Goal: Task Accomplishment & Management: Manage account settings

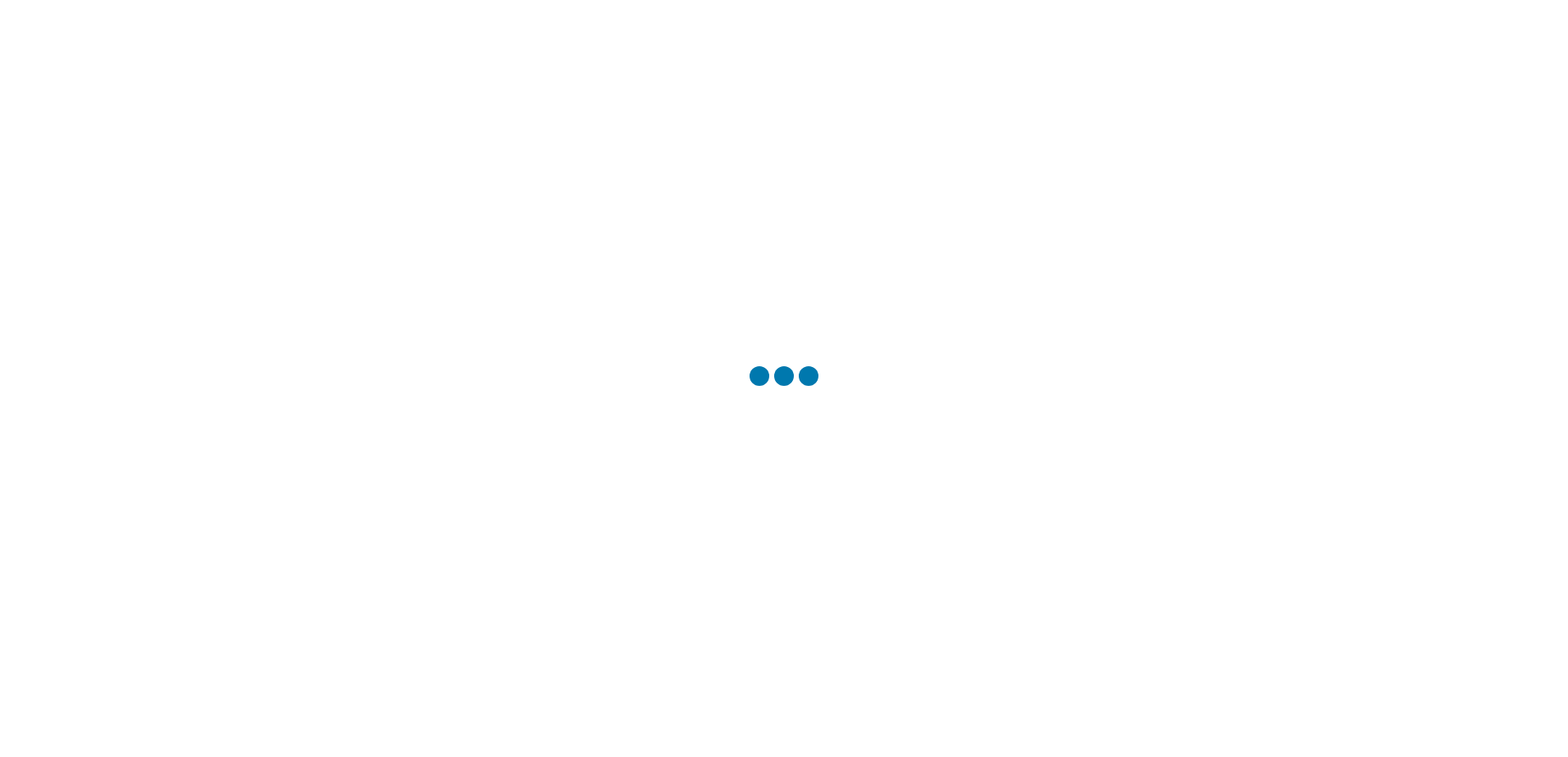
click at [759, 420] on div at bounding box center [784, 378] width 1568 height 757
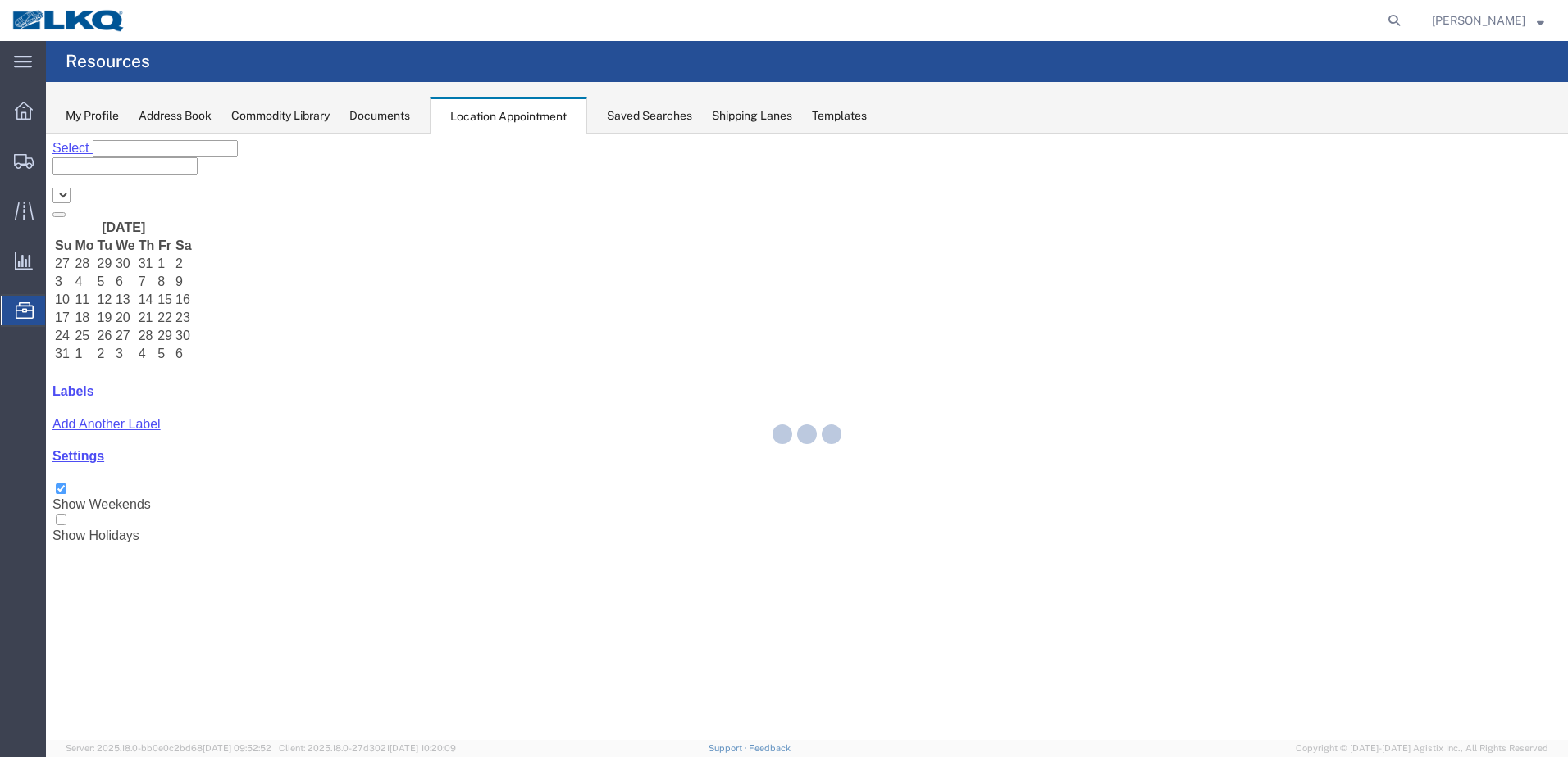
select select "28018"
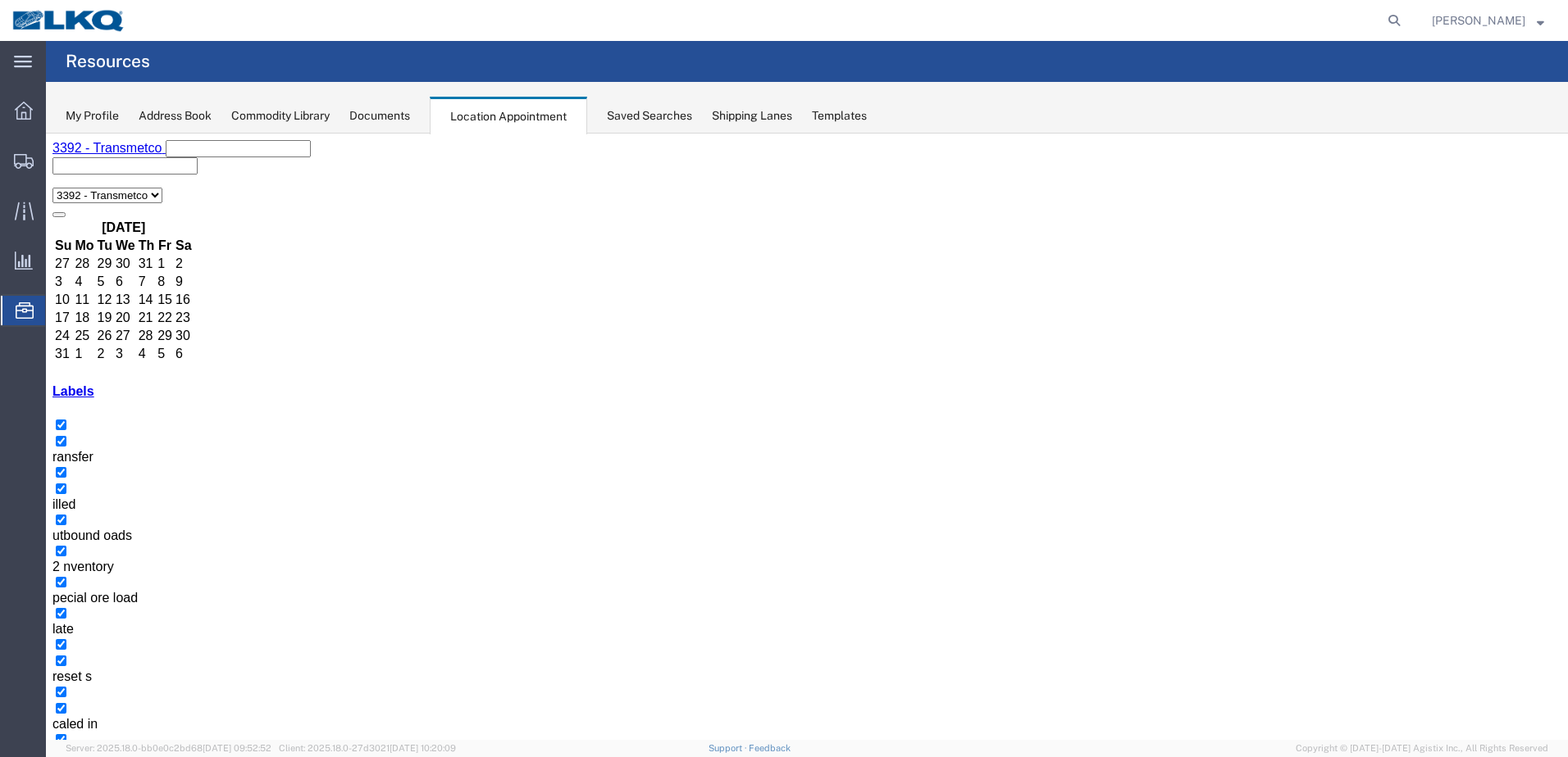
select select "25"
select select "1"
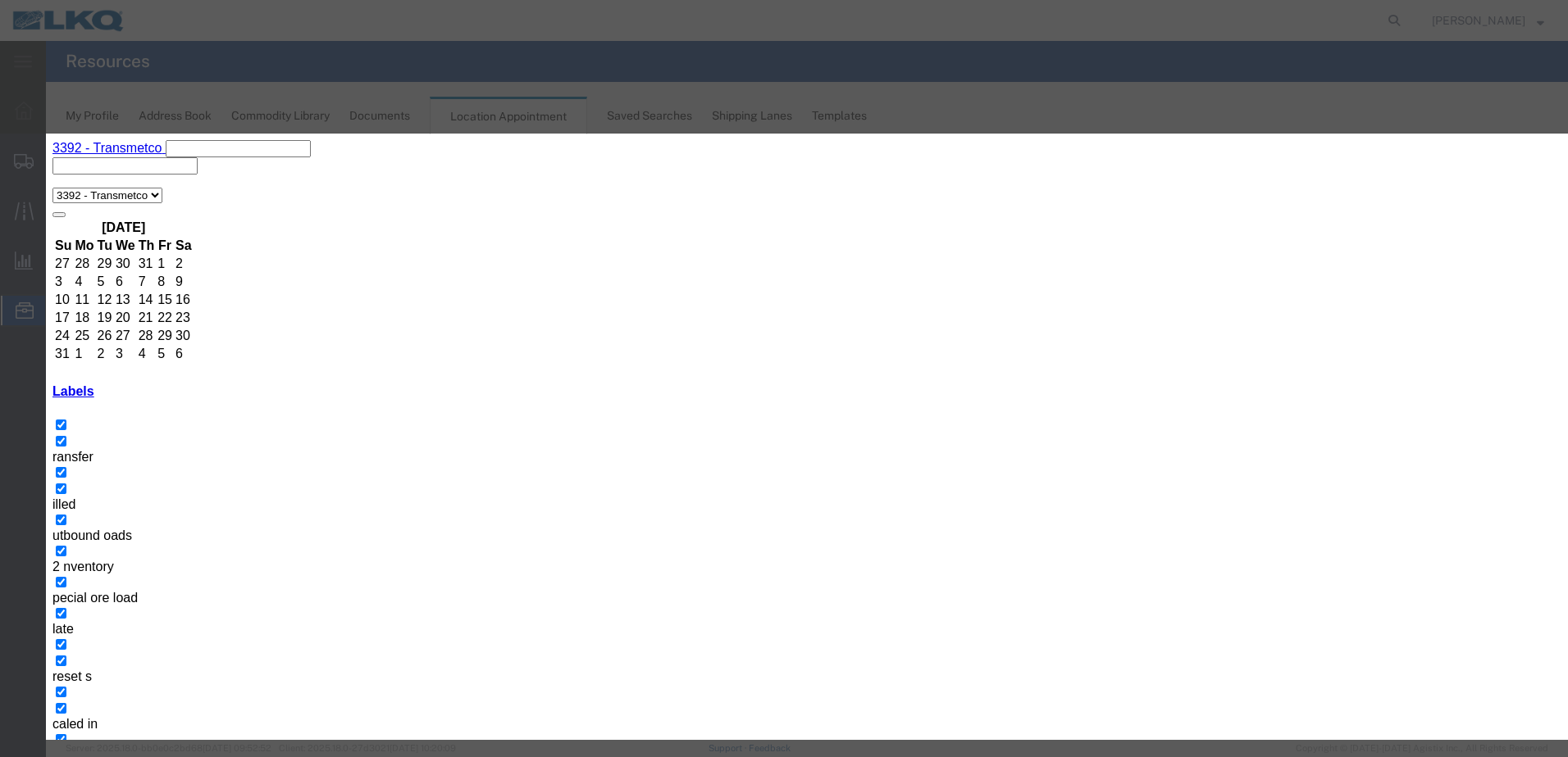
type input "Dicastal Tolling- Place in I1"
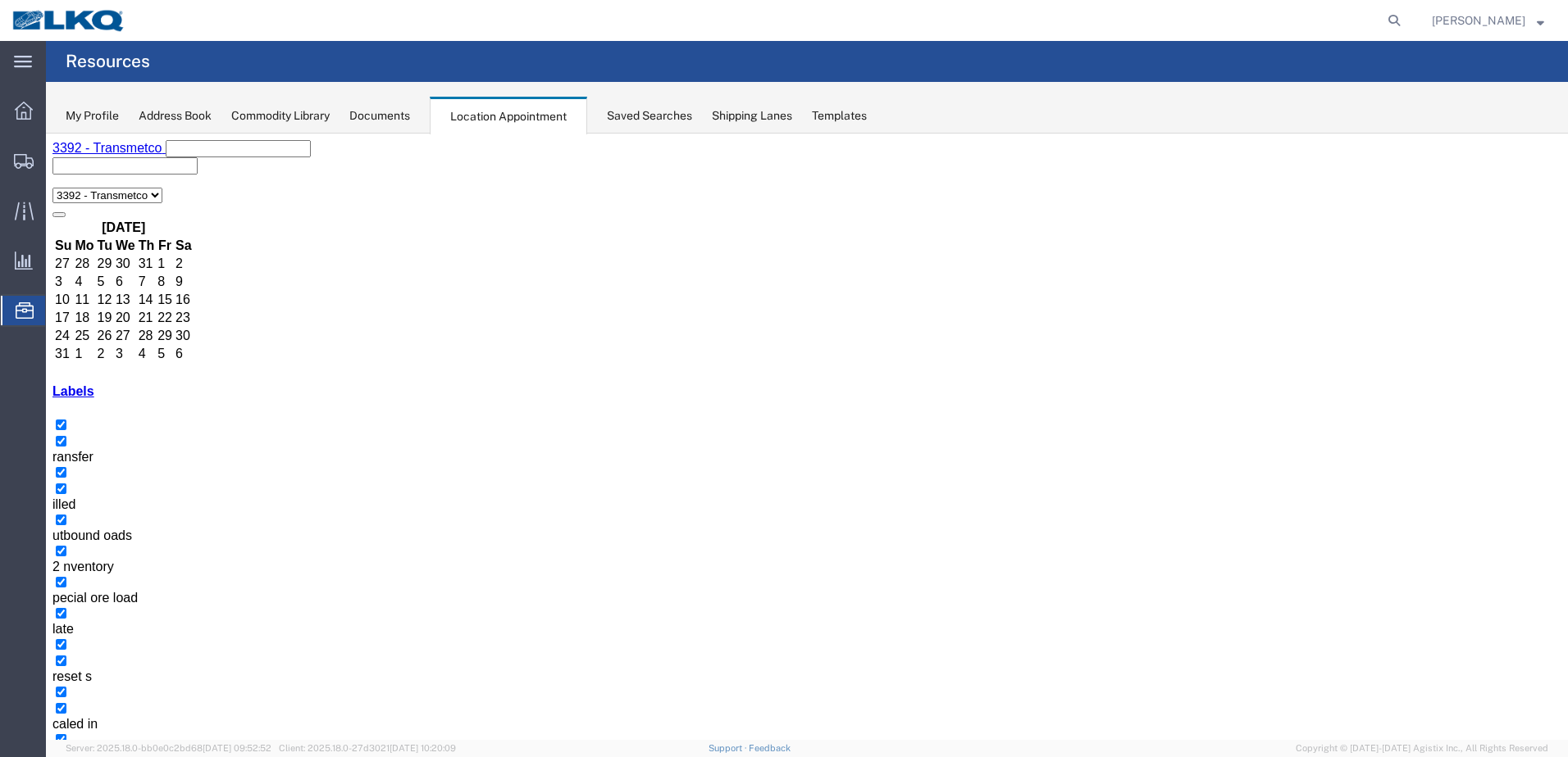
drag, startPoint x: 876, startPoint y: 458, endPoint x: 857, endPoint y: 458, distance: 19.0
select select "1"
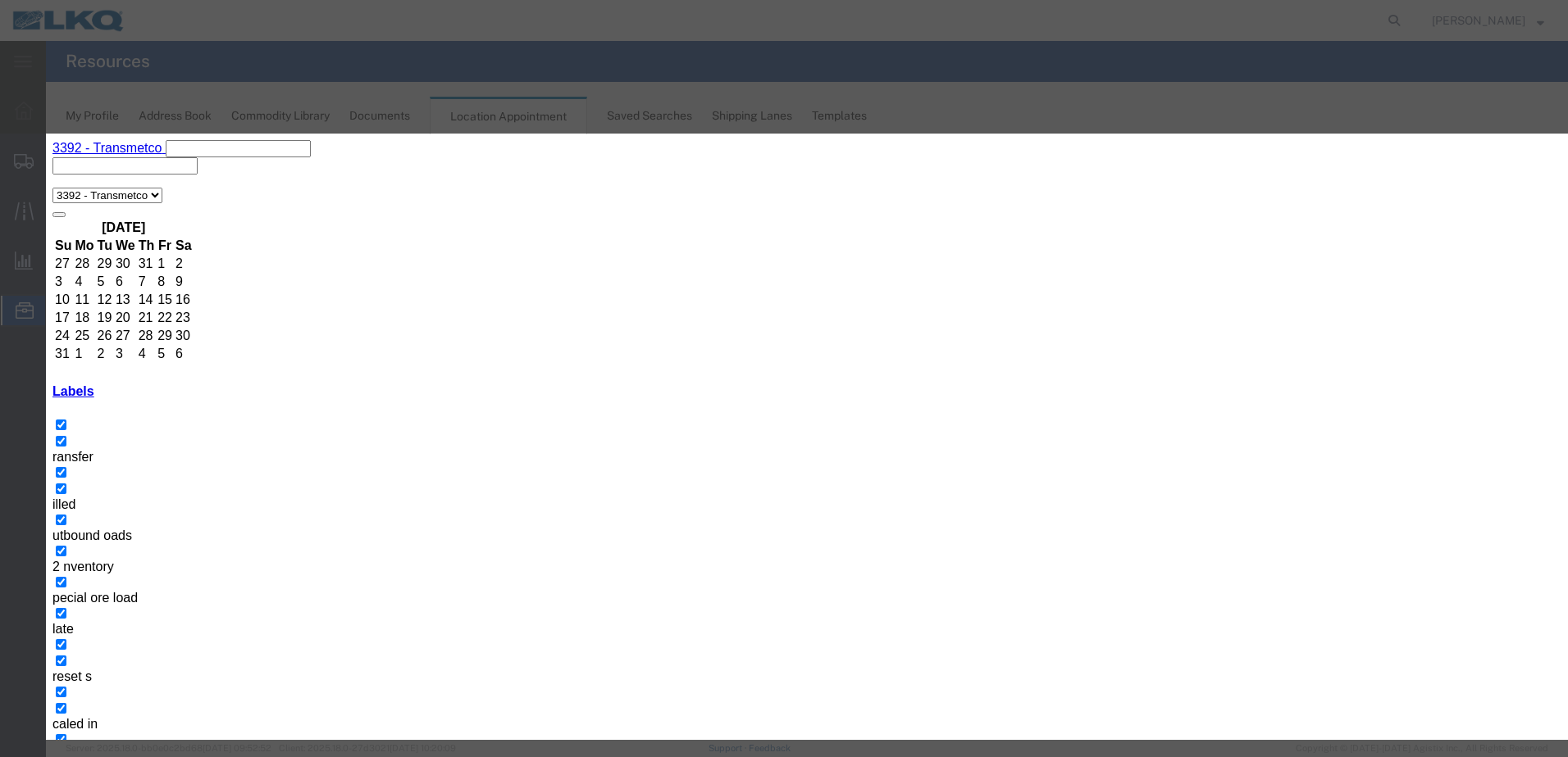
type input "Dicastal Tolling- Place in I2"
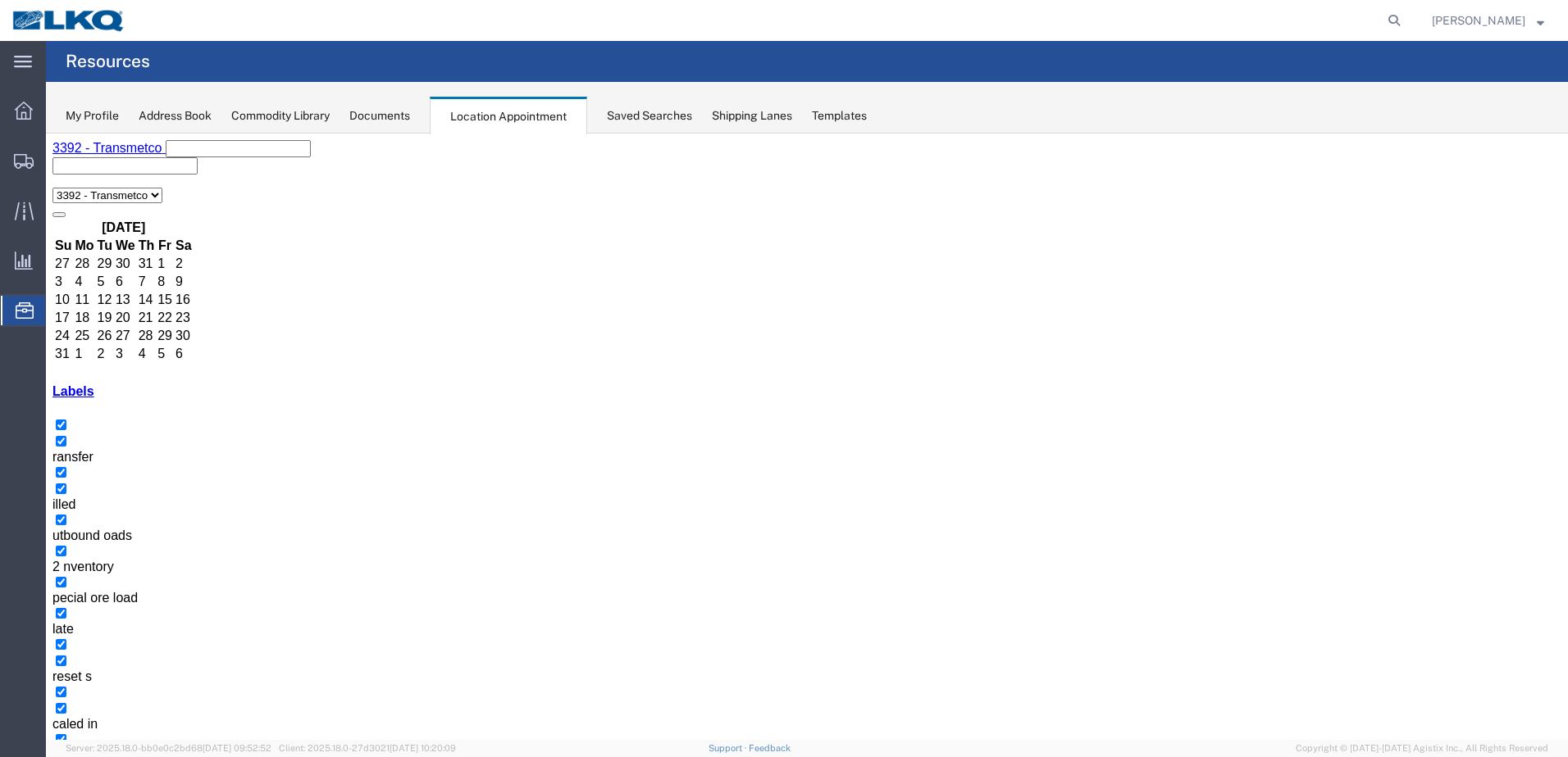
select select "1"
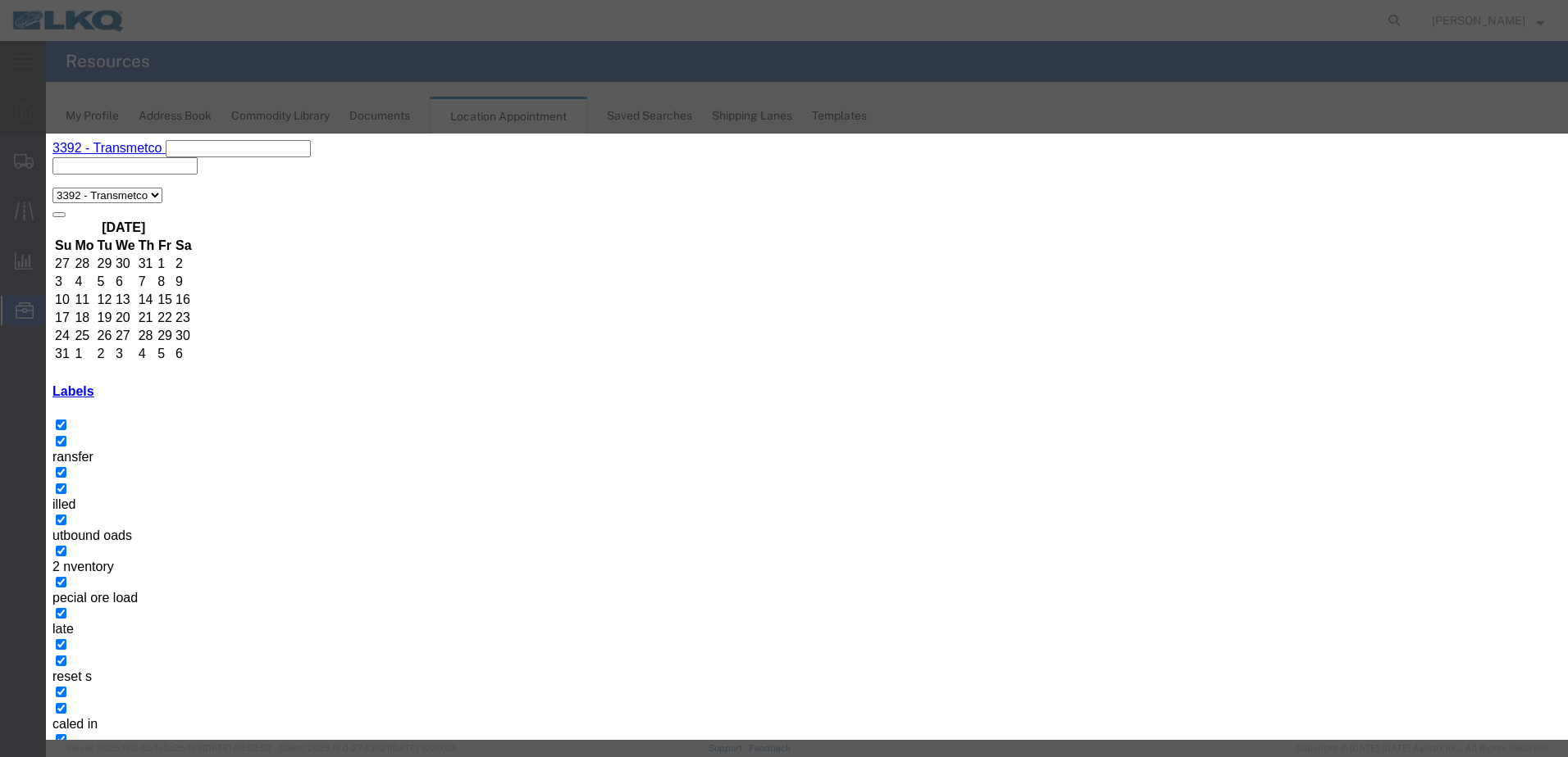
type input "Dicastal Tolling Place in [GEOGRAPHIC_DATA]"
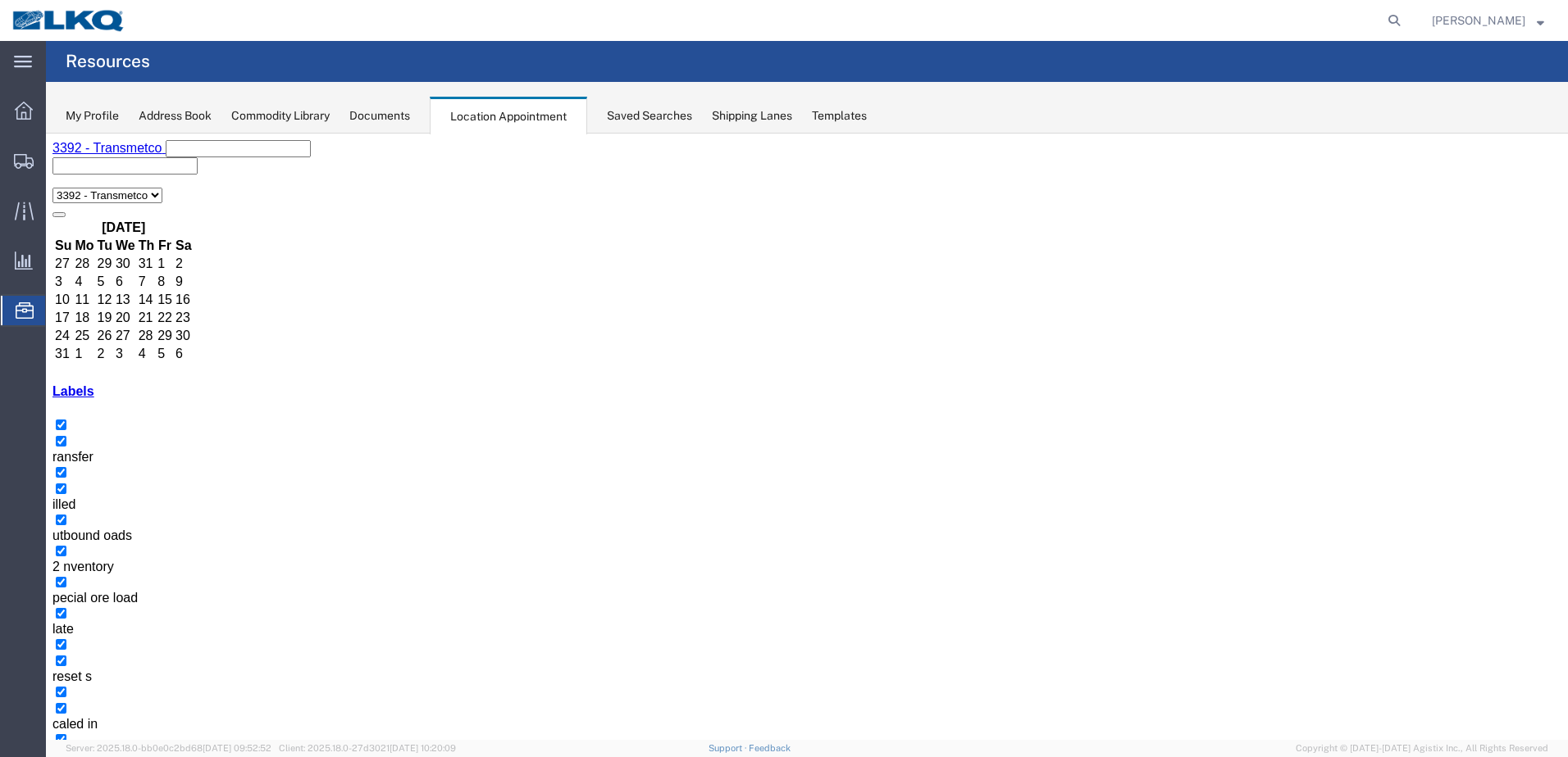
select select "1"
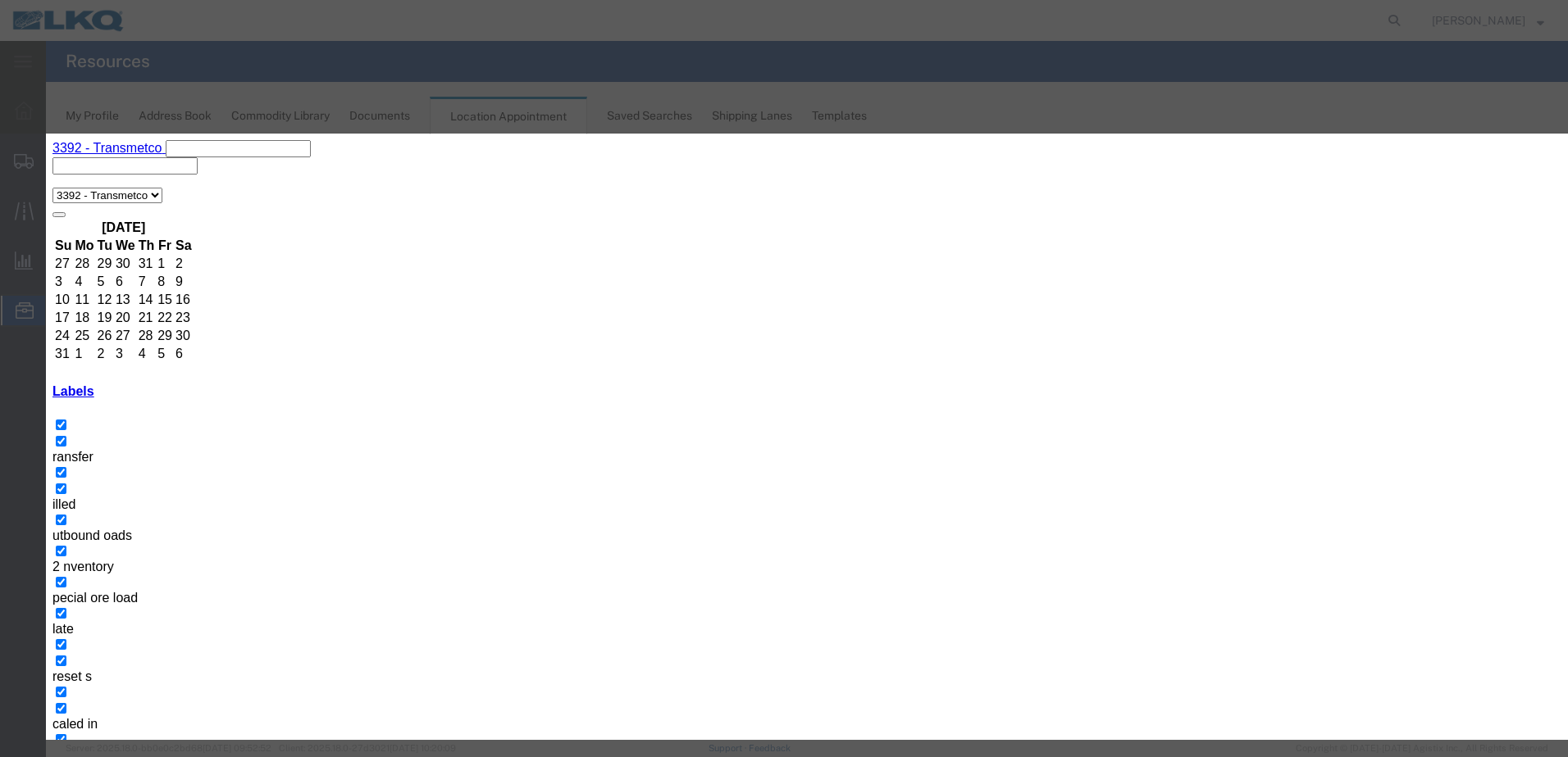
type input "Dicastal Tolling Place in I3"
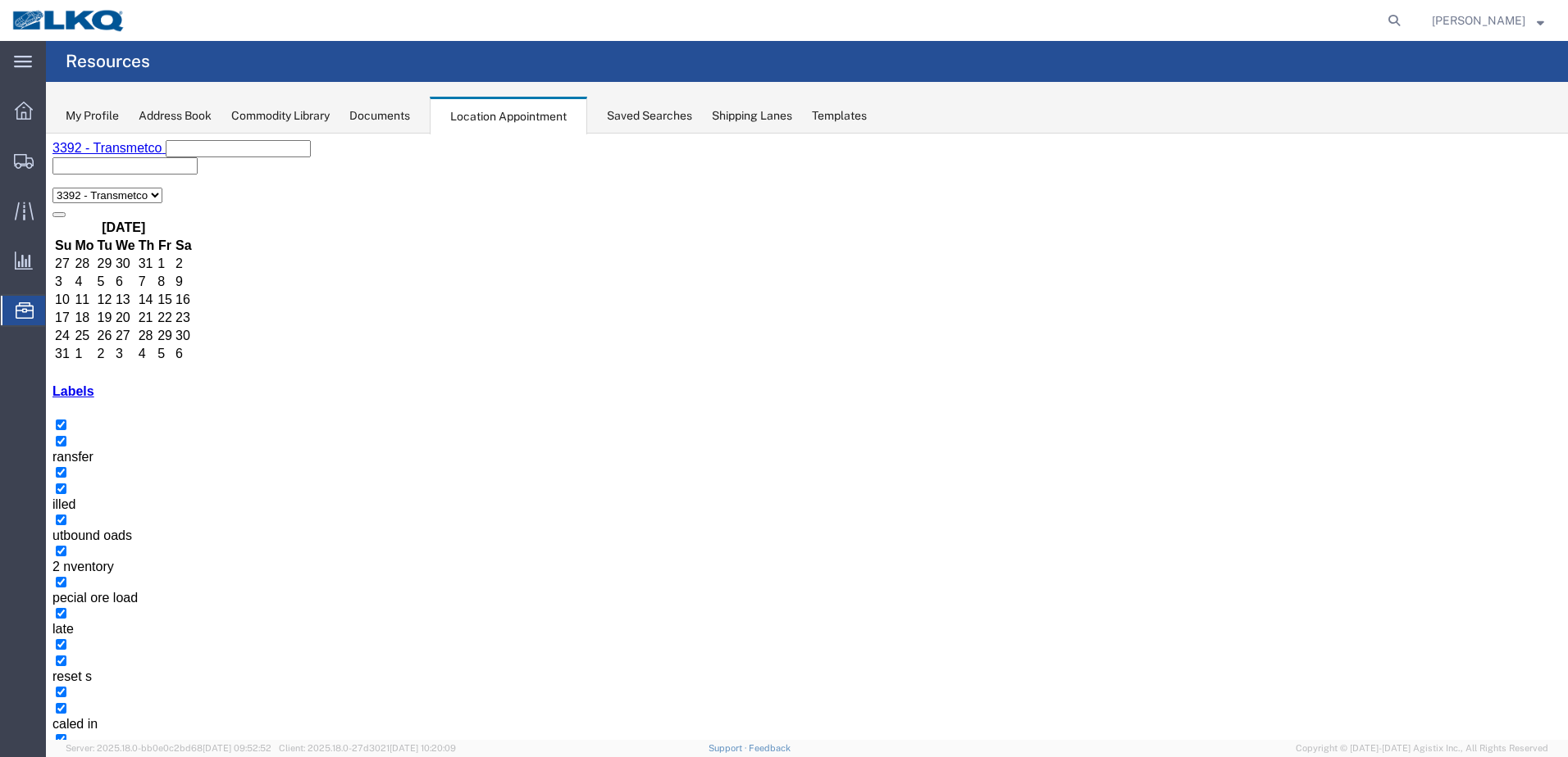
select select "1"
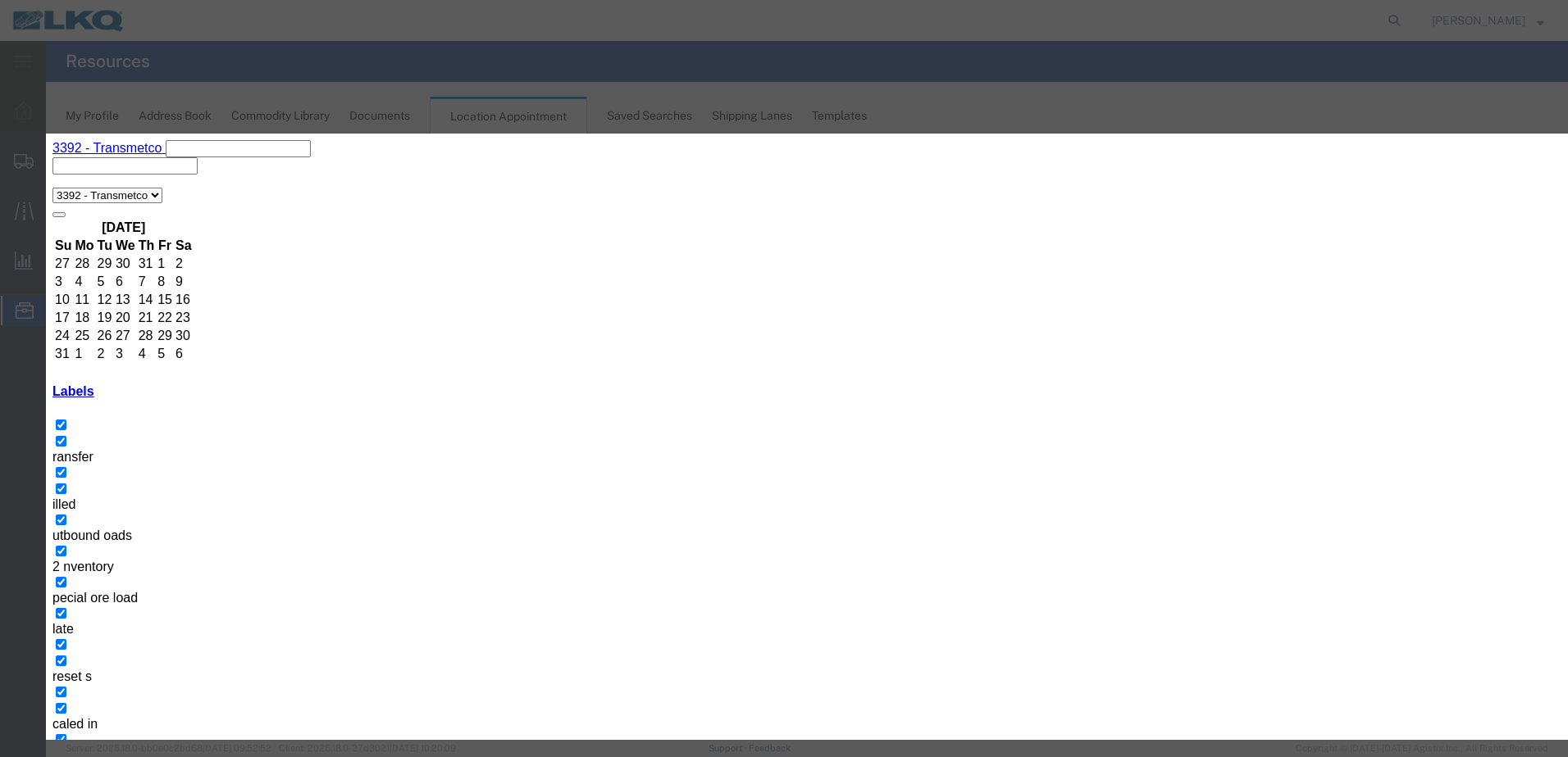
type input "Dicastal Tolling Place in [GEOGRAPHIC_DATA]"
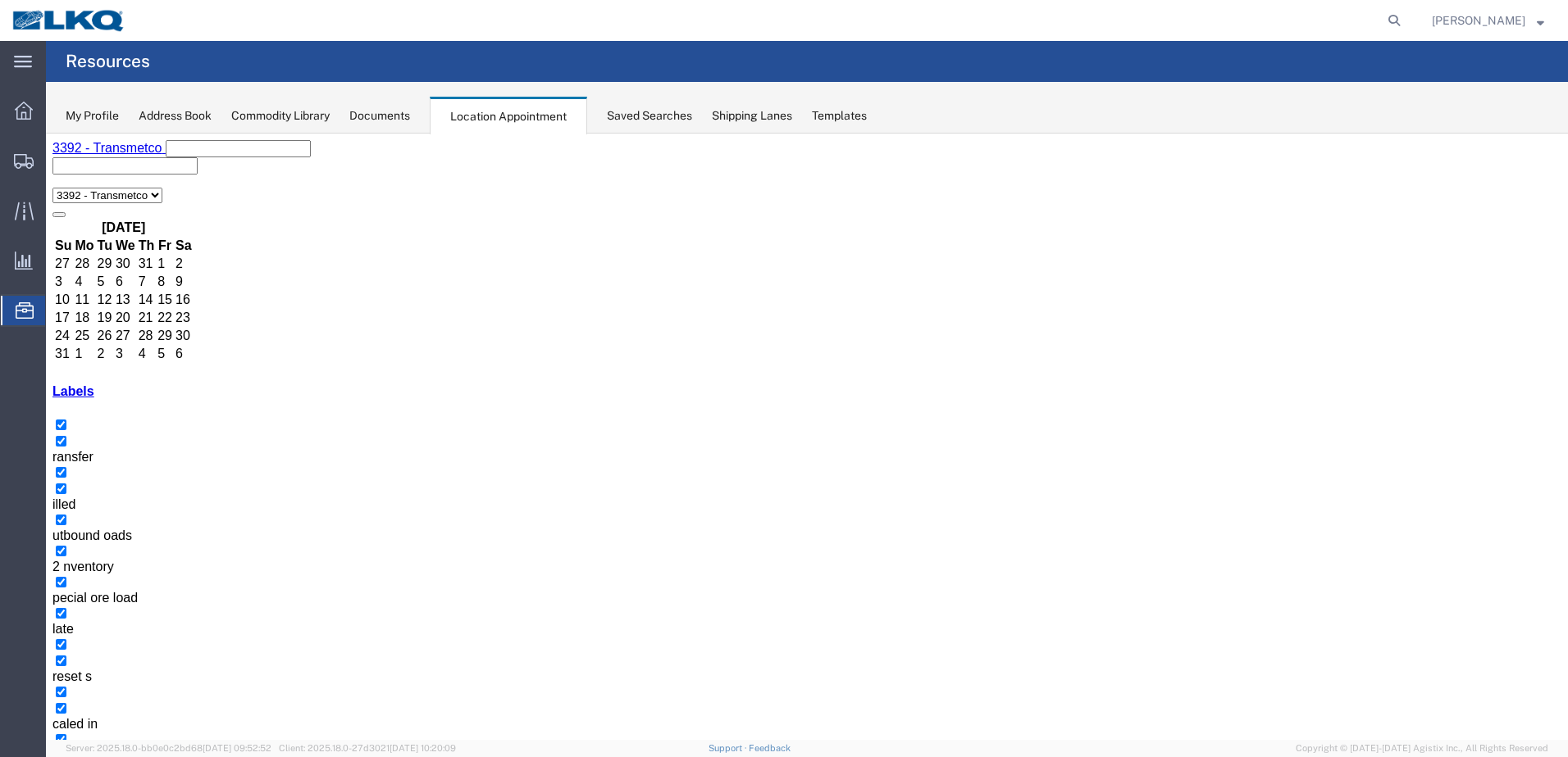
click at [72, 757] on icon "button" at bounding box center [72, 769] width 0 height 0
select select "1"
select select
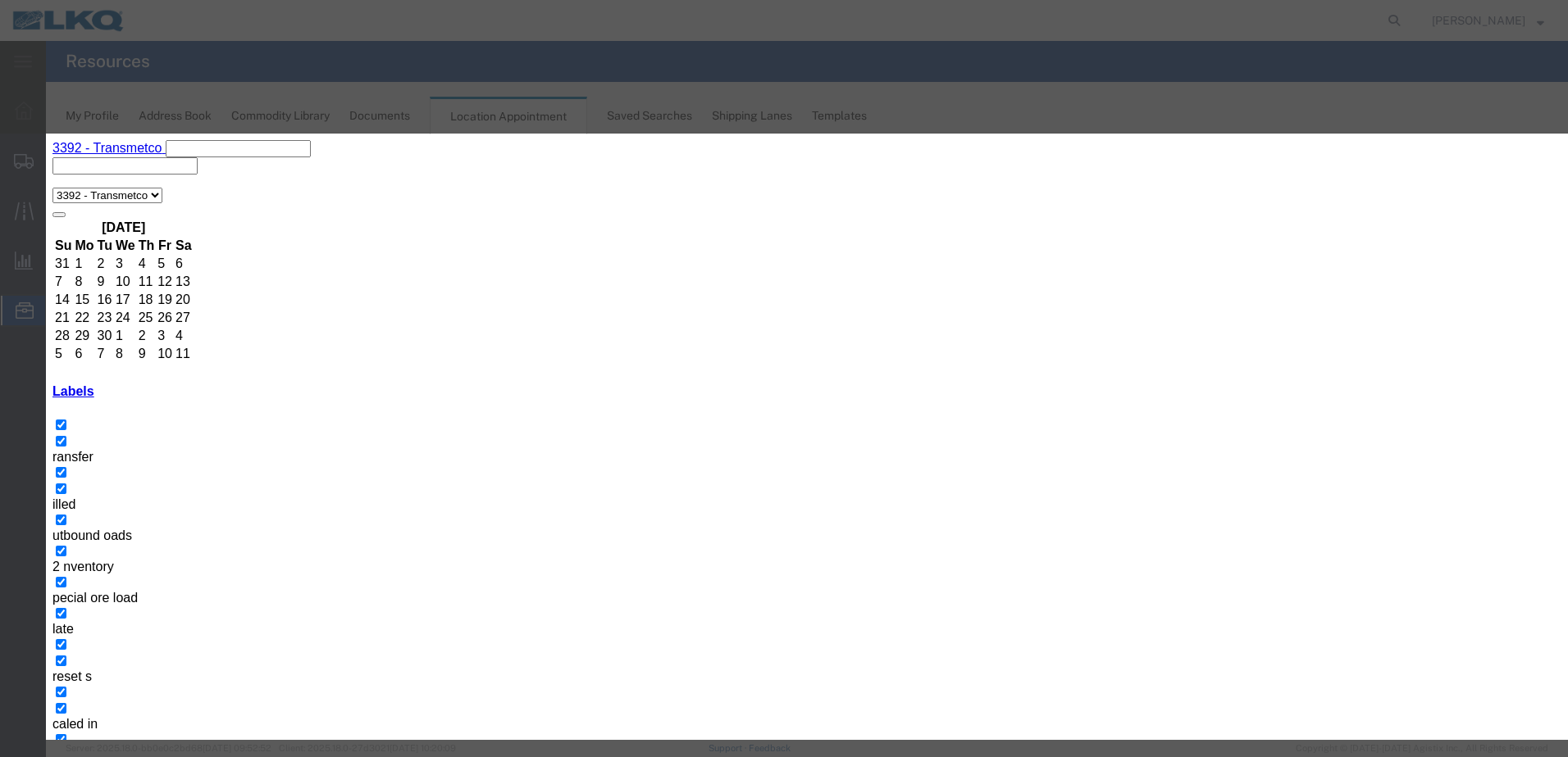
type input "T31463 - Metal Recycling - Skidded"
drag, startPoint x: 845, startPoint y: 301, endPoint x: 856, endPoint y: 297, distance: 11.7
type input "11:00 AM"
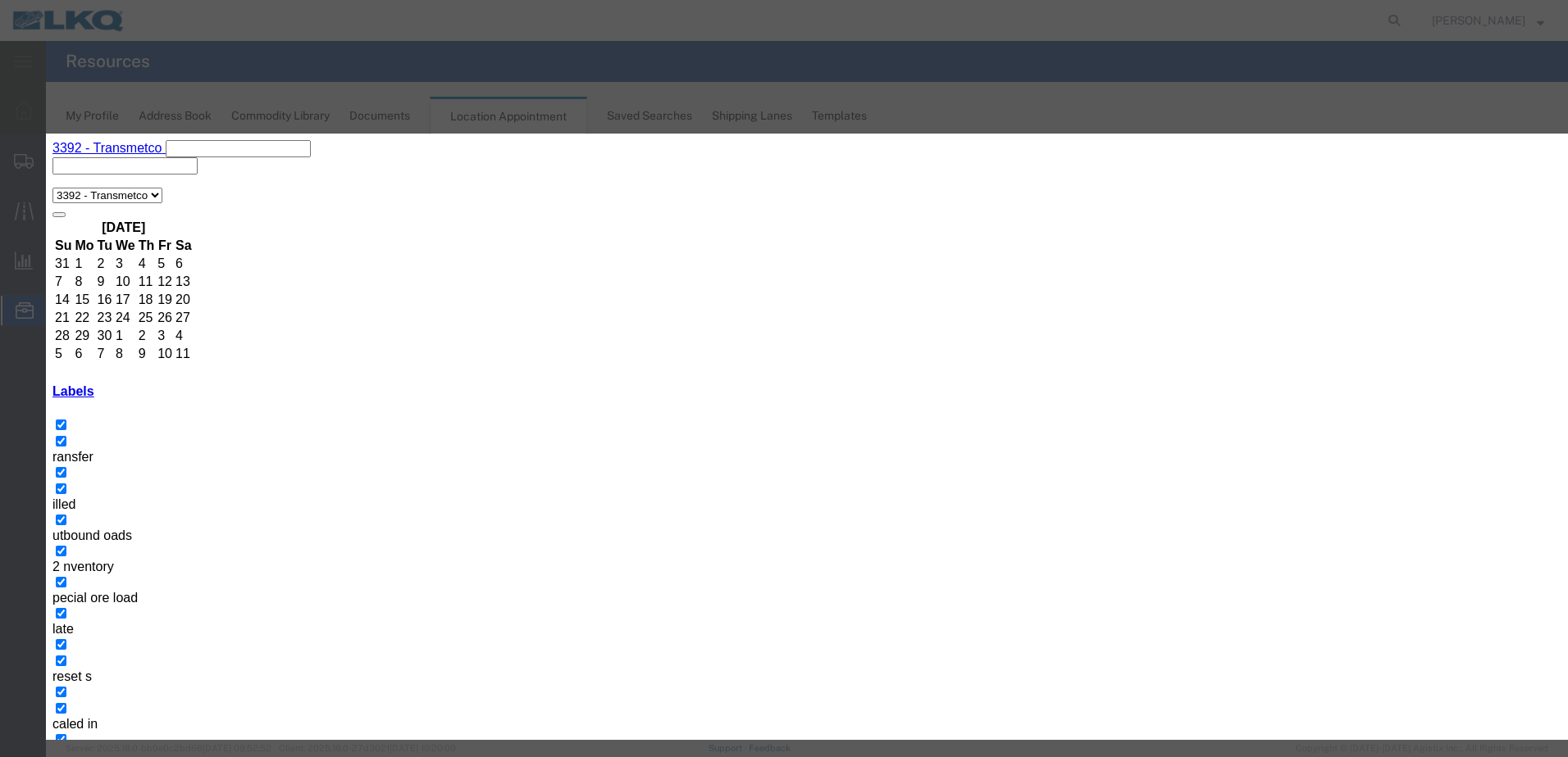
type input "th"
select select "23"
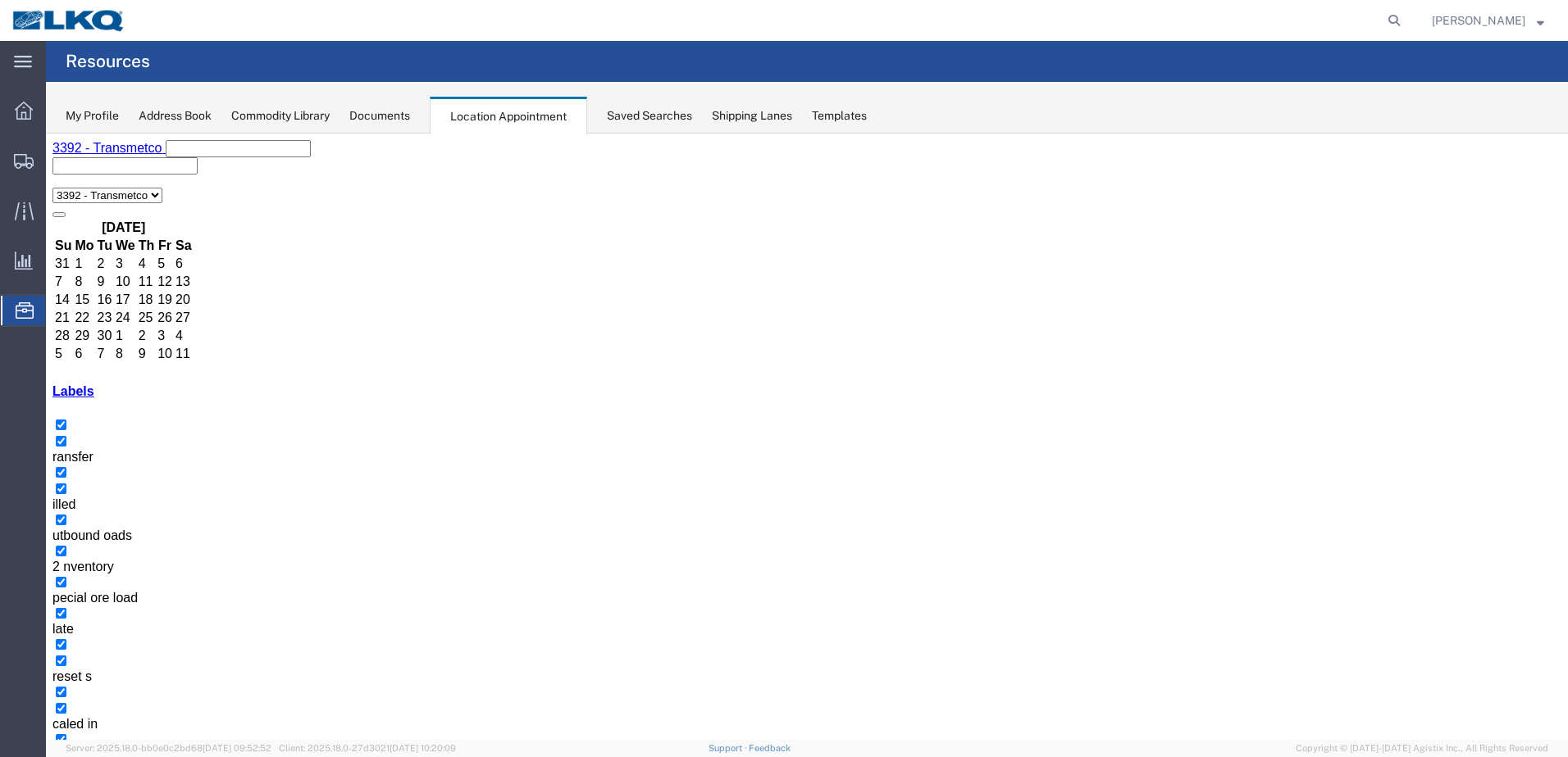
select select "1"
select select
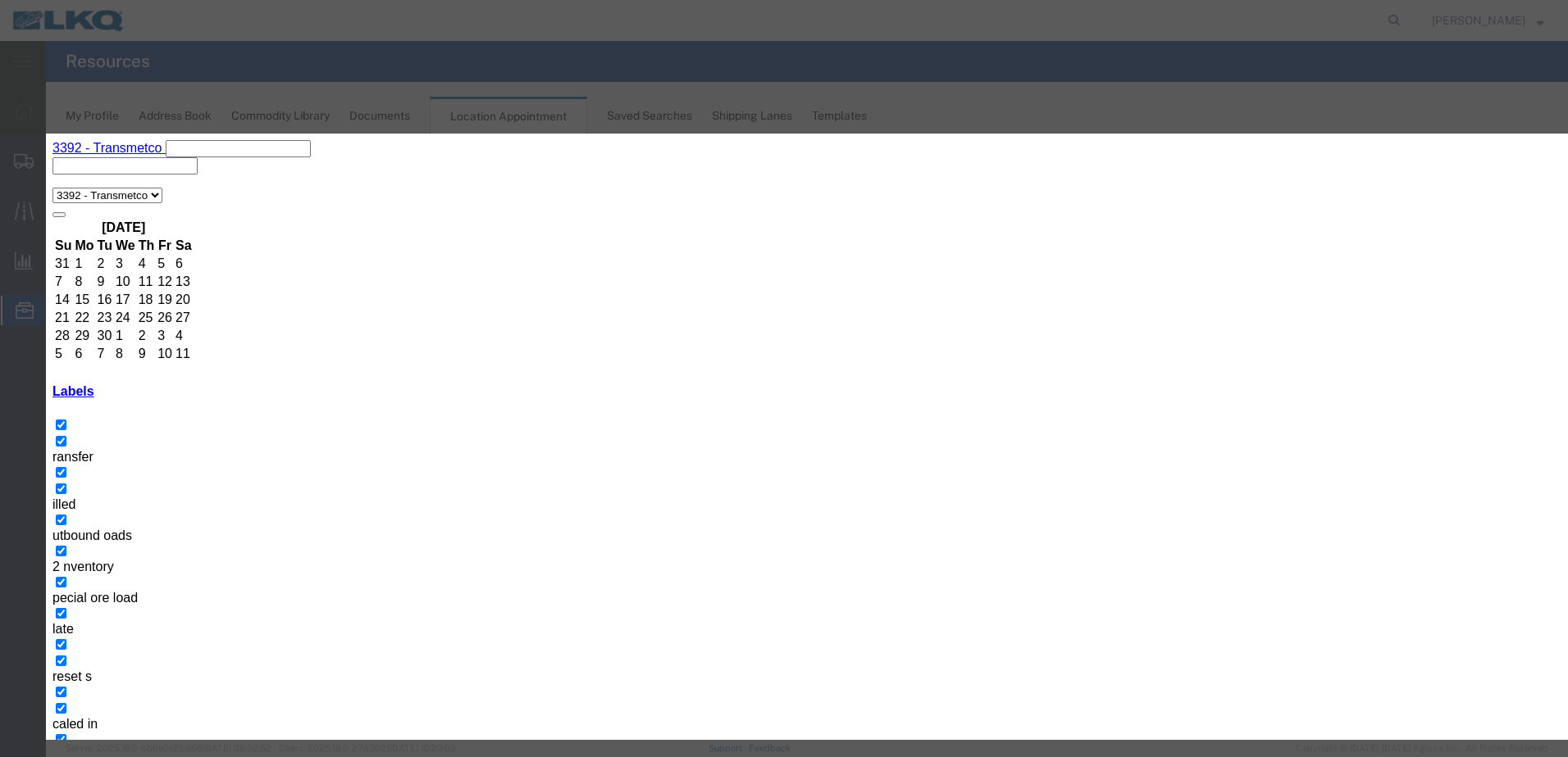
select select "1"
select select
paste input "Loremi dol sitametc AD. Elitse d eiusmod tem i utlab et dolor://mag.aliquae.adm…"
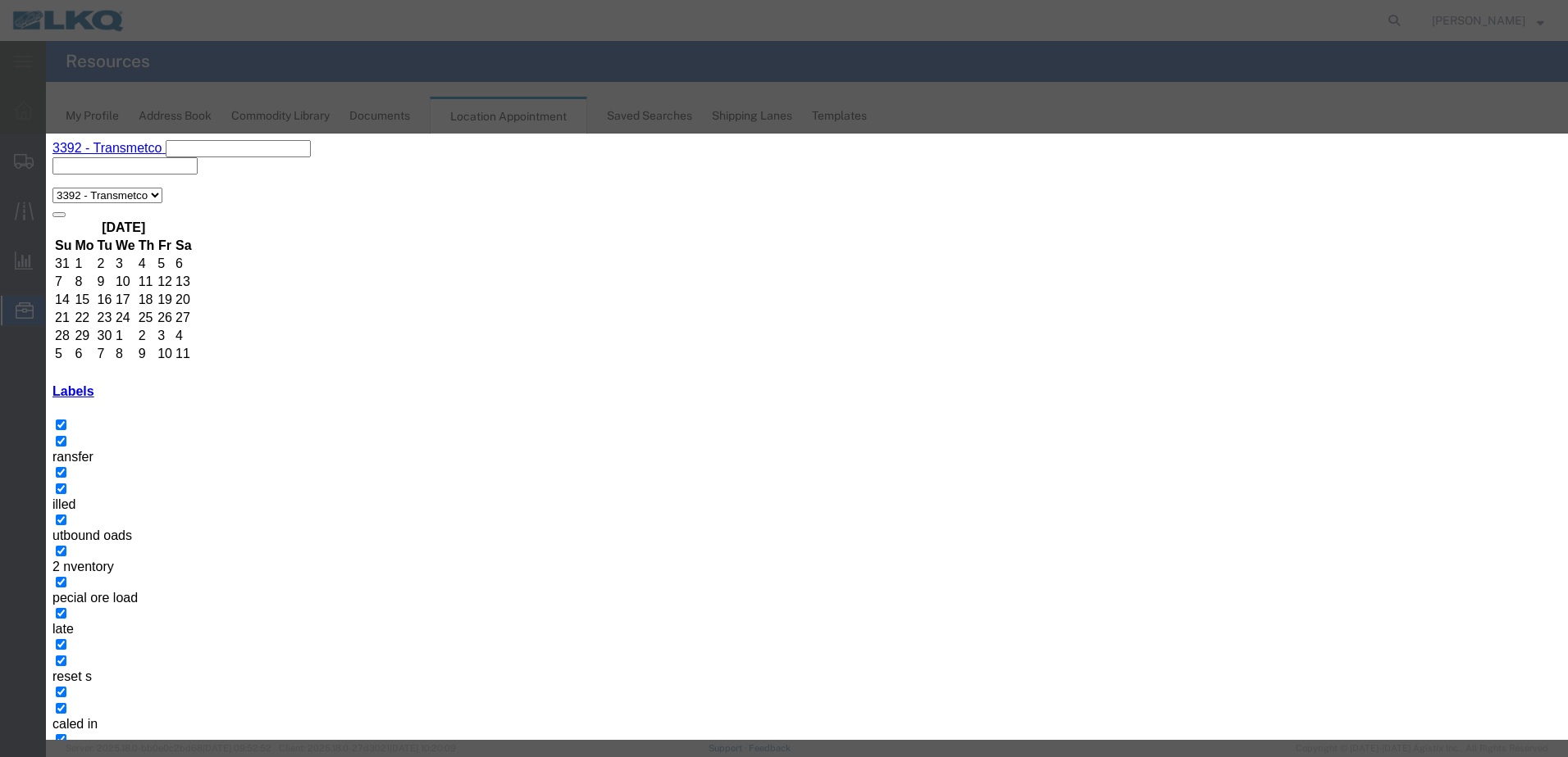
type input "Loremi dol sitametc AD. Elitse d eiusmod tem i utlab et dolor://mag.aliquae.adm…"
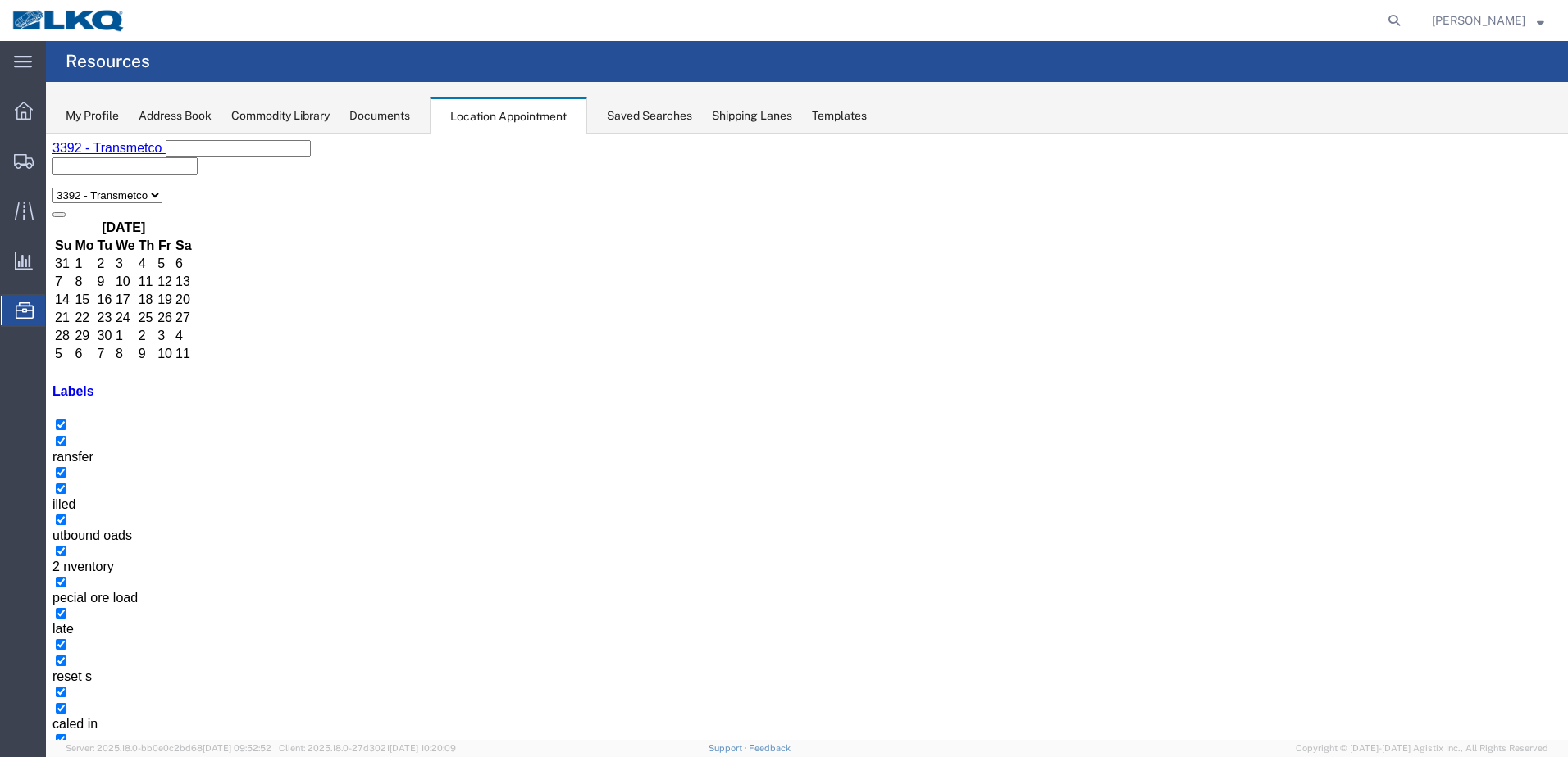
select select "1"
select select "23"
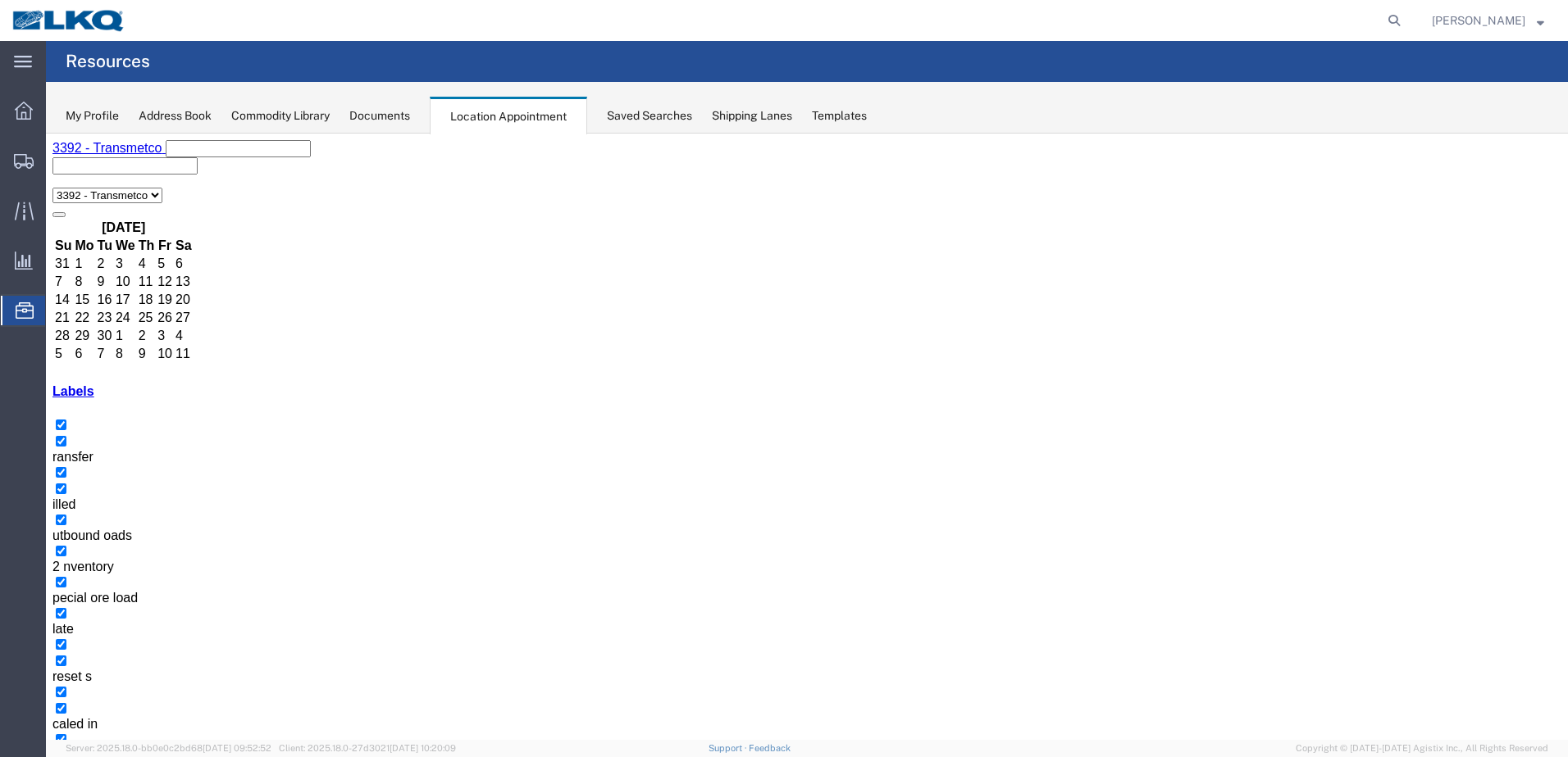
select select "1"
select select
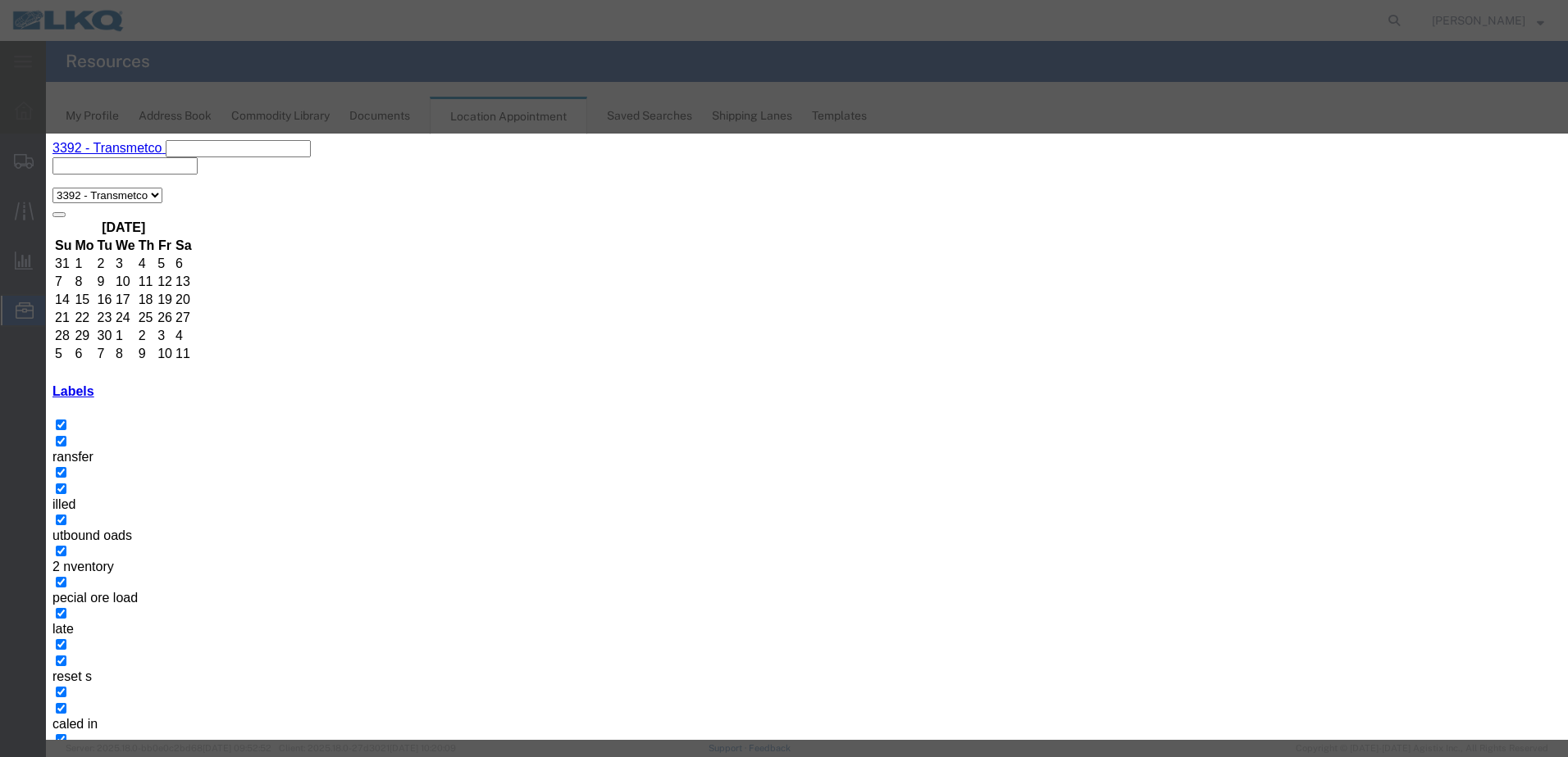
paste input "T31463 - Metal Recycling - Skidded"
type input "T31463 - Metal Recycling - Skidded"
type input "11:00 AM"
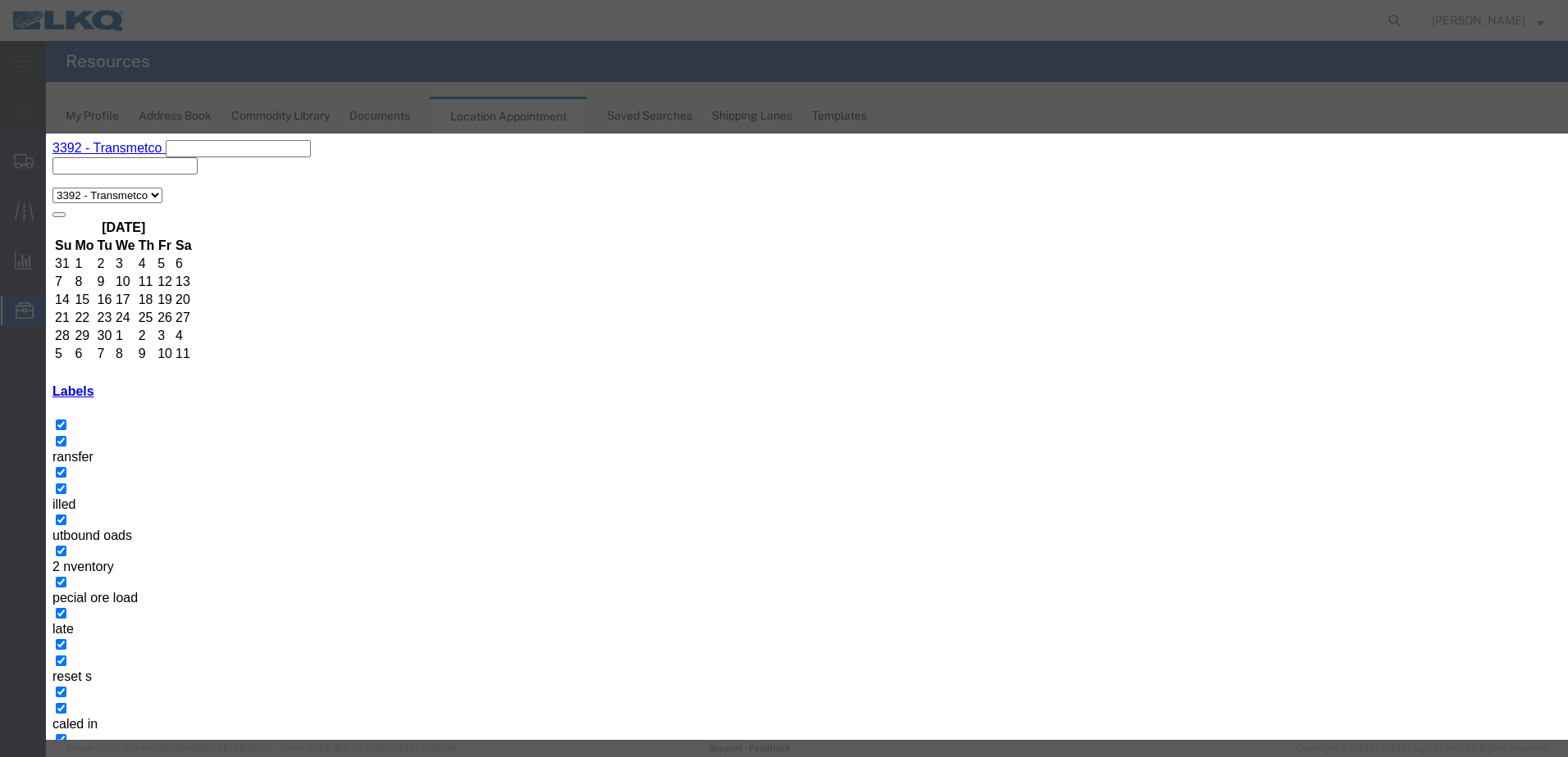
type input "th"
select select "23"
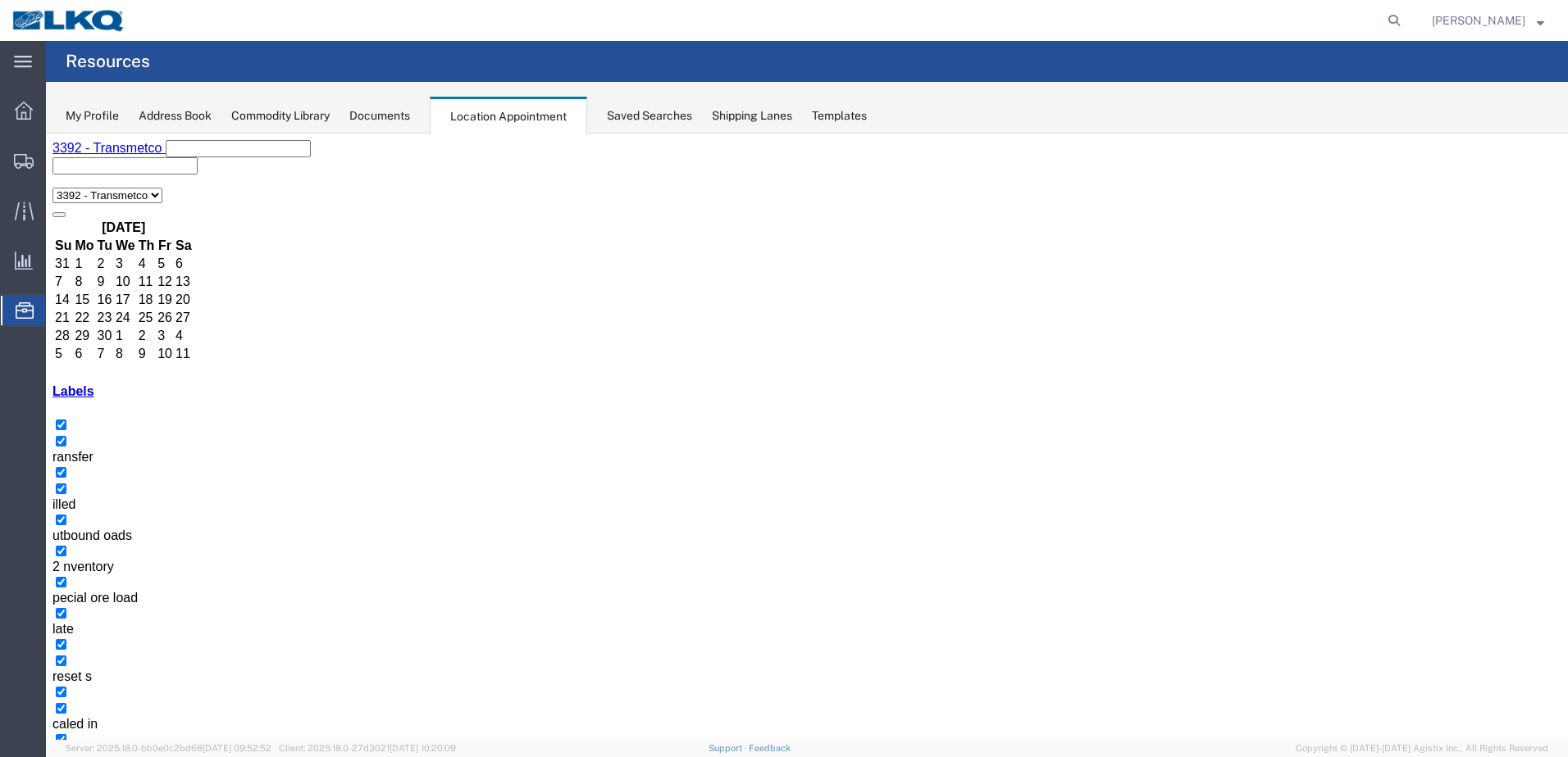
select select "1"
select select
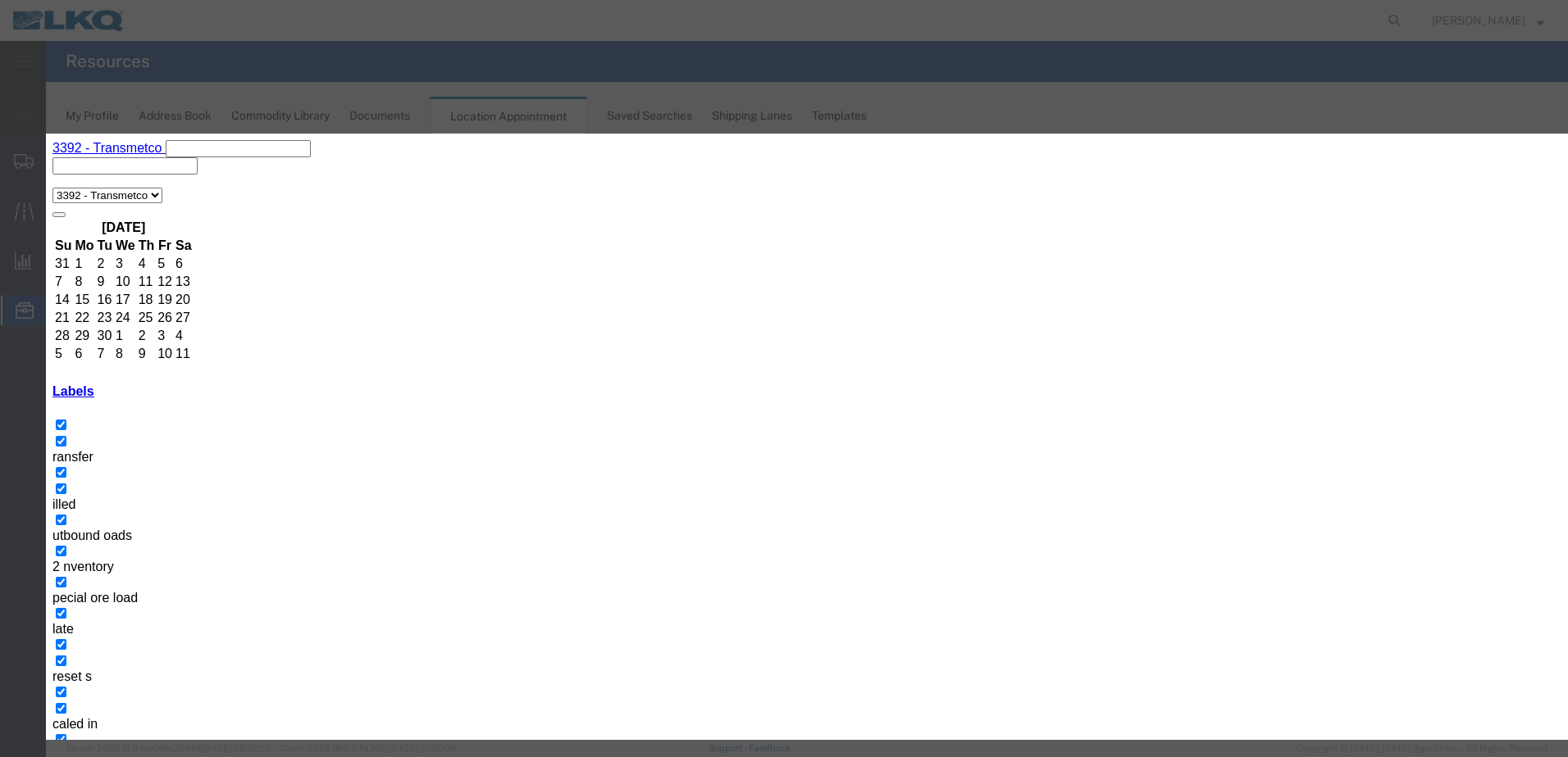
paste input "T31463 - Metal Recycling - Skidded"
type input "T31463 - Metal Recycling - Skidded"
type input "11:00 AM"
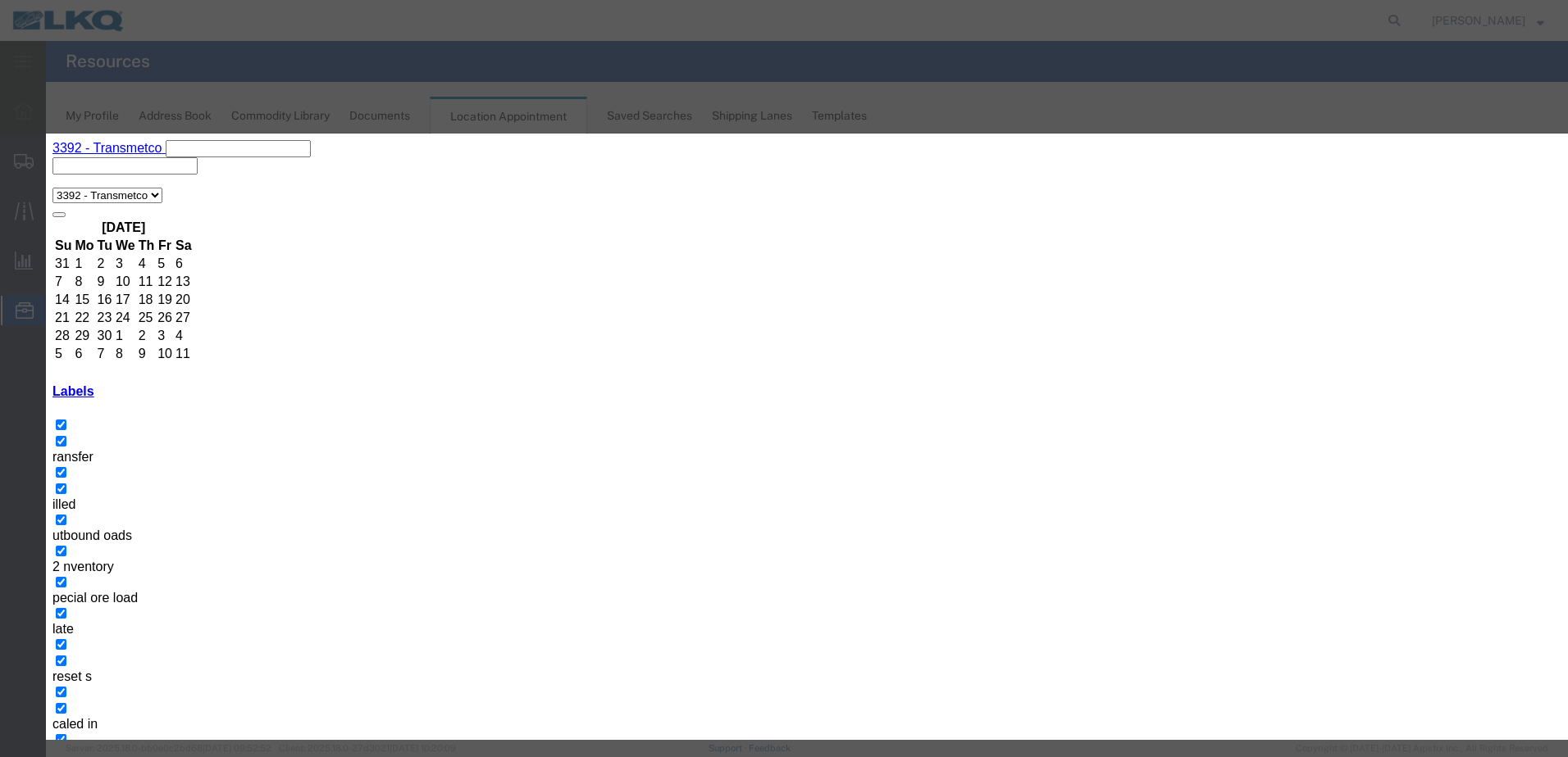
type input "th"
select select "23"
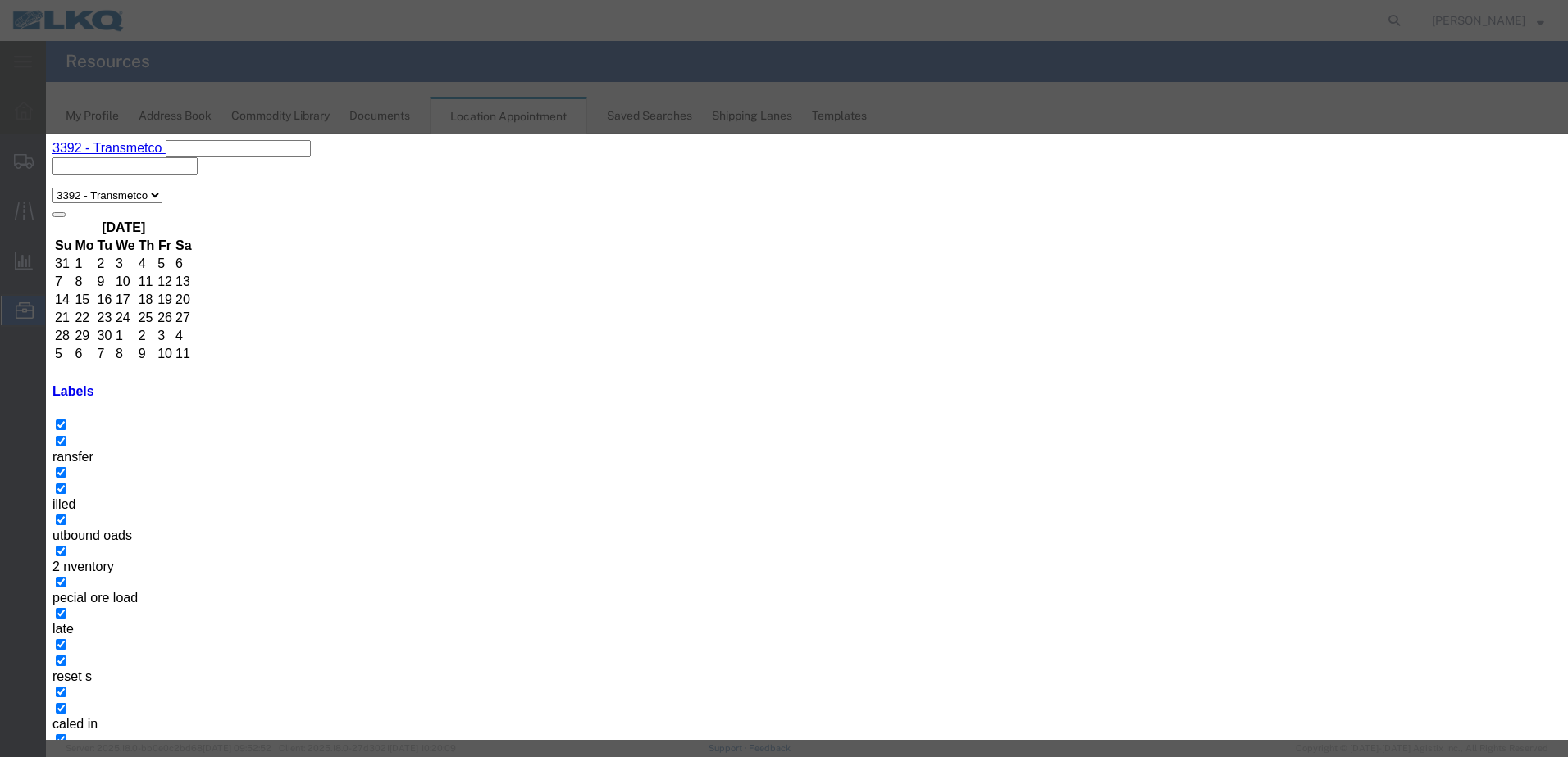
select select "1"
select select
paste input "T31463 - Metal Recycling - Skidded"
type input "T31463 - Metal Recycling - Skidded"
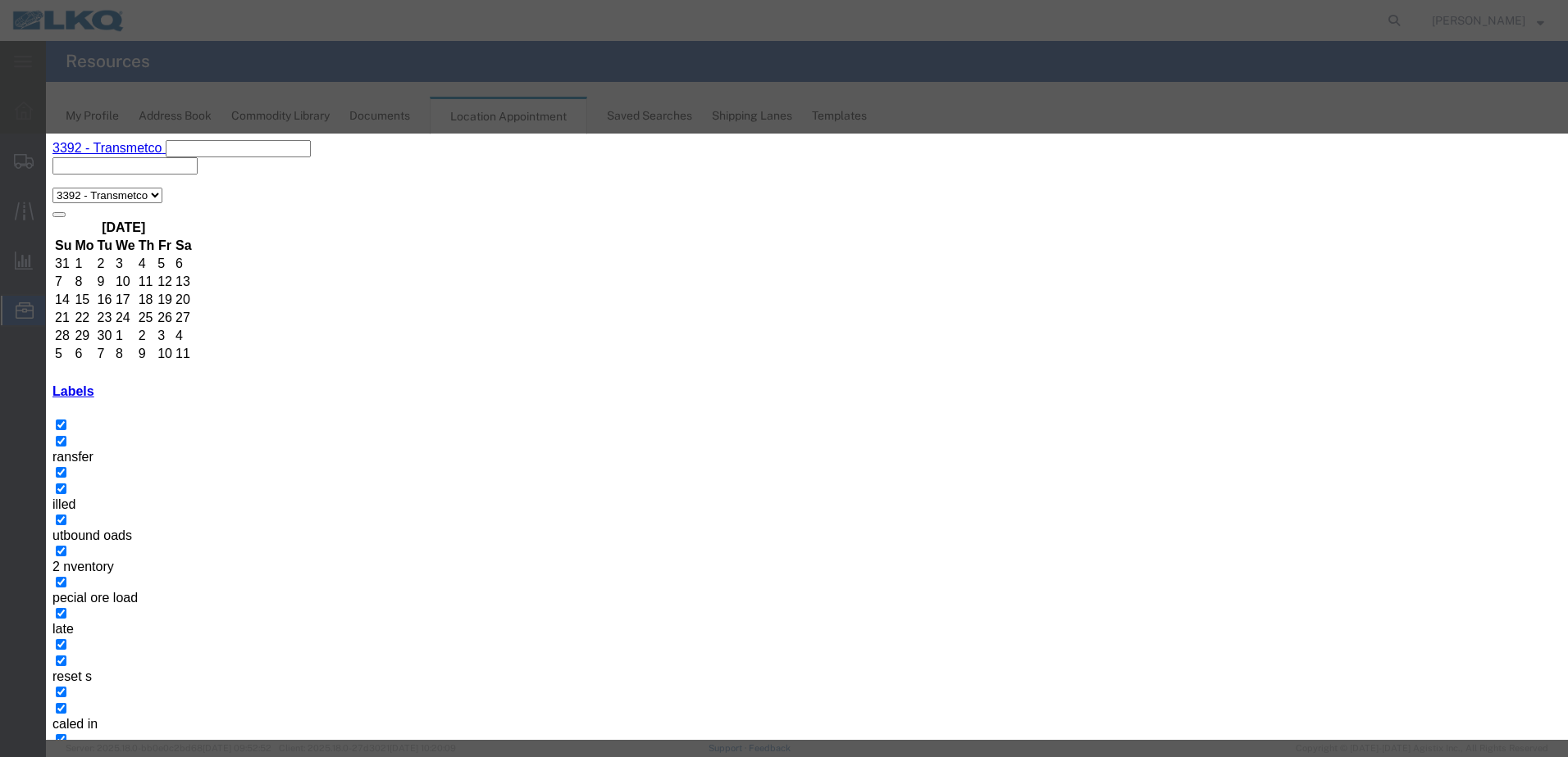
type input "11:00 AM"
type input "th"
select select "23"
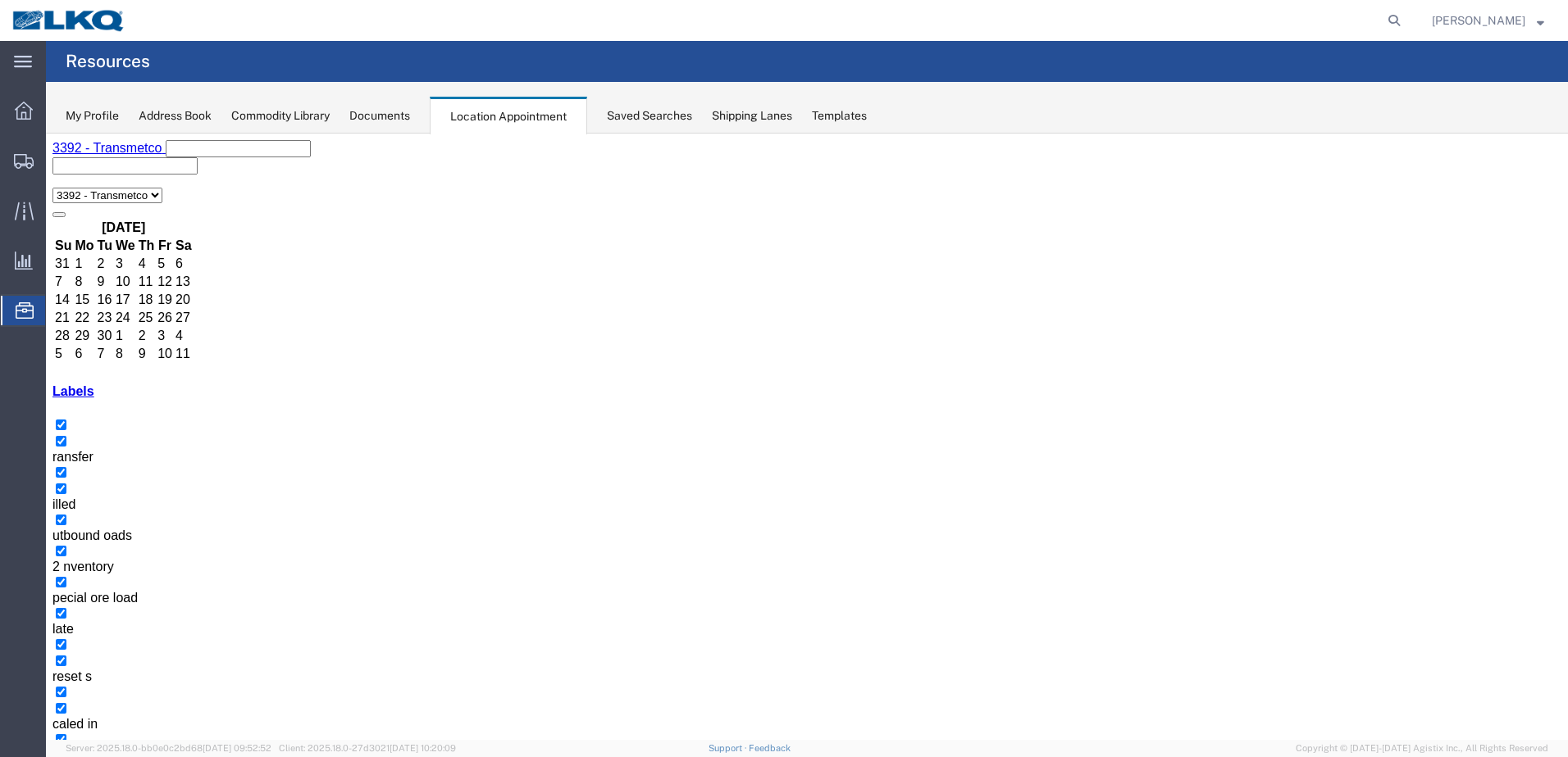
select select "1"
select select
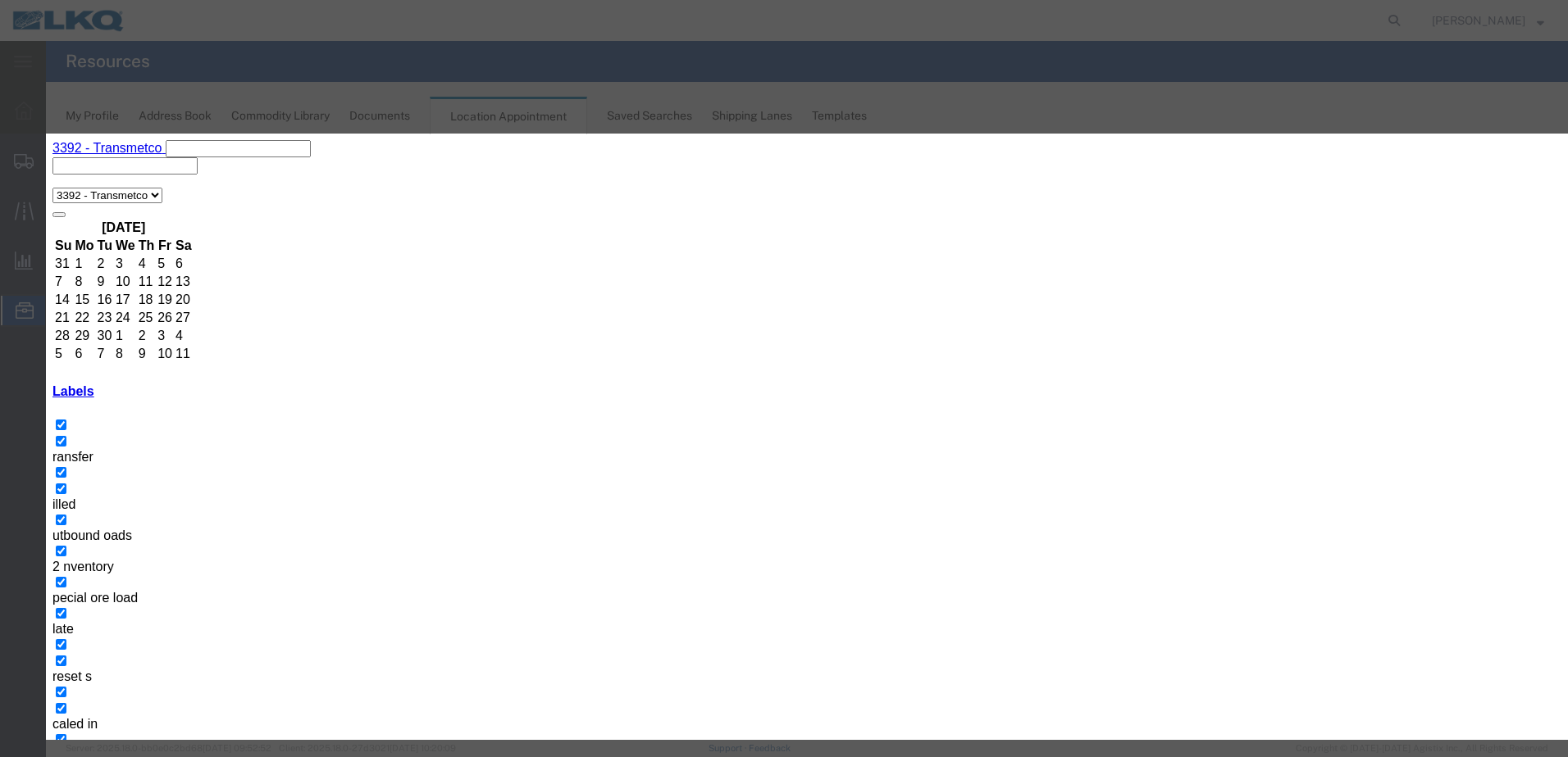
paste input "T31463 - Metal Recycling - Skidded"
type input "T31463 - Metal Recycling - Skidded"
type input "11:00 AM"
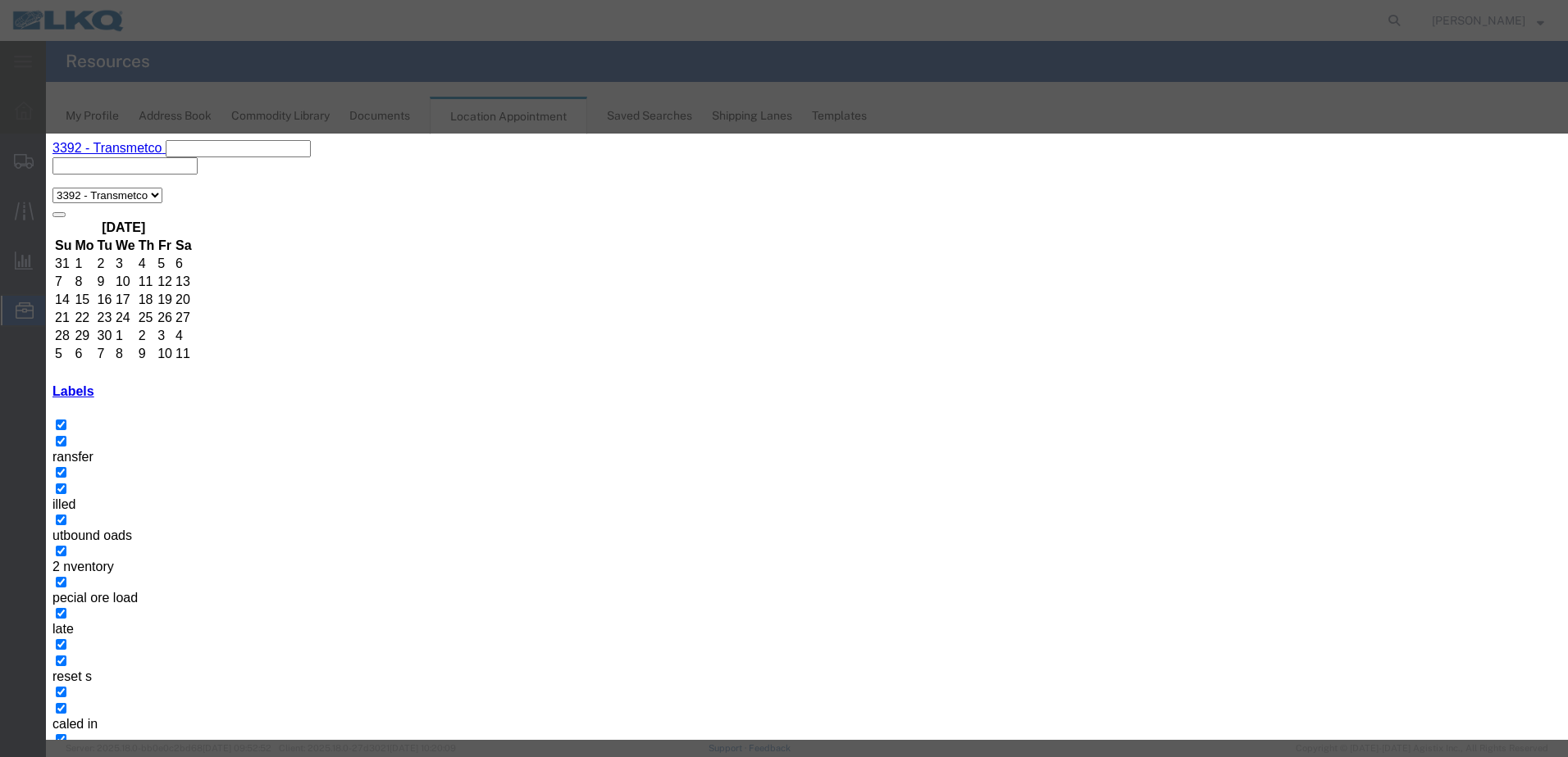
type input "th"
select select "23"
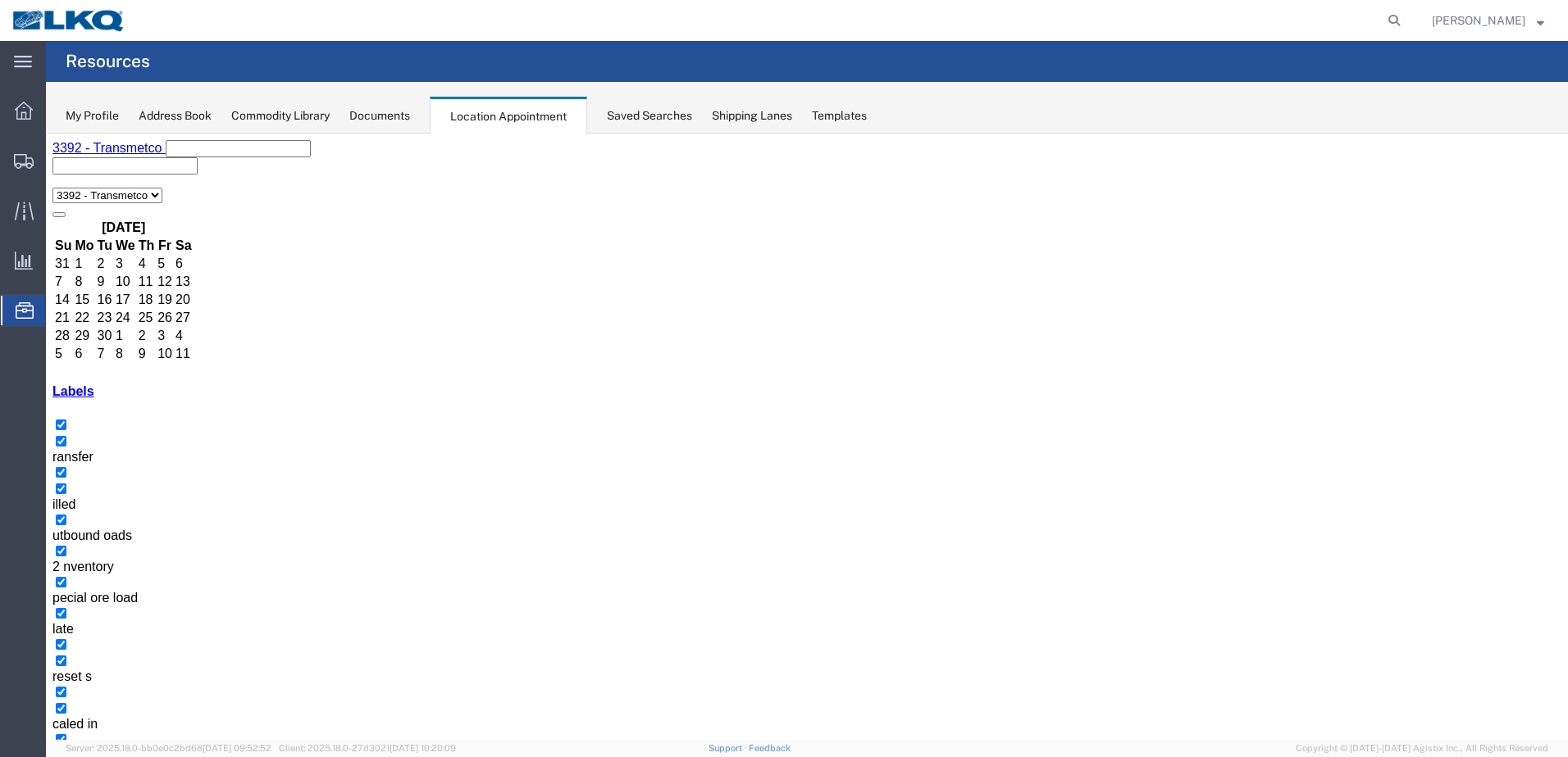
select select "1"
select select
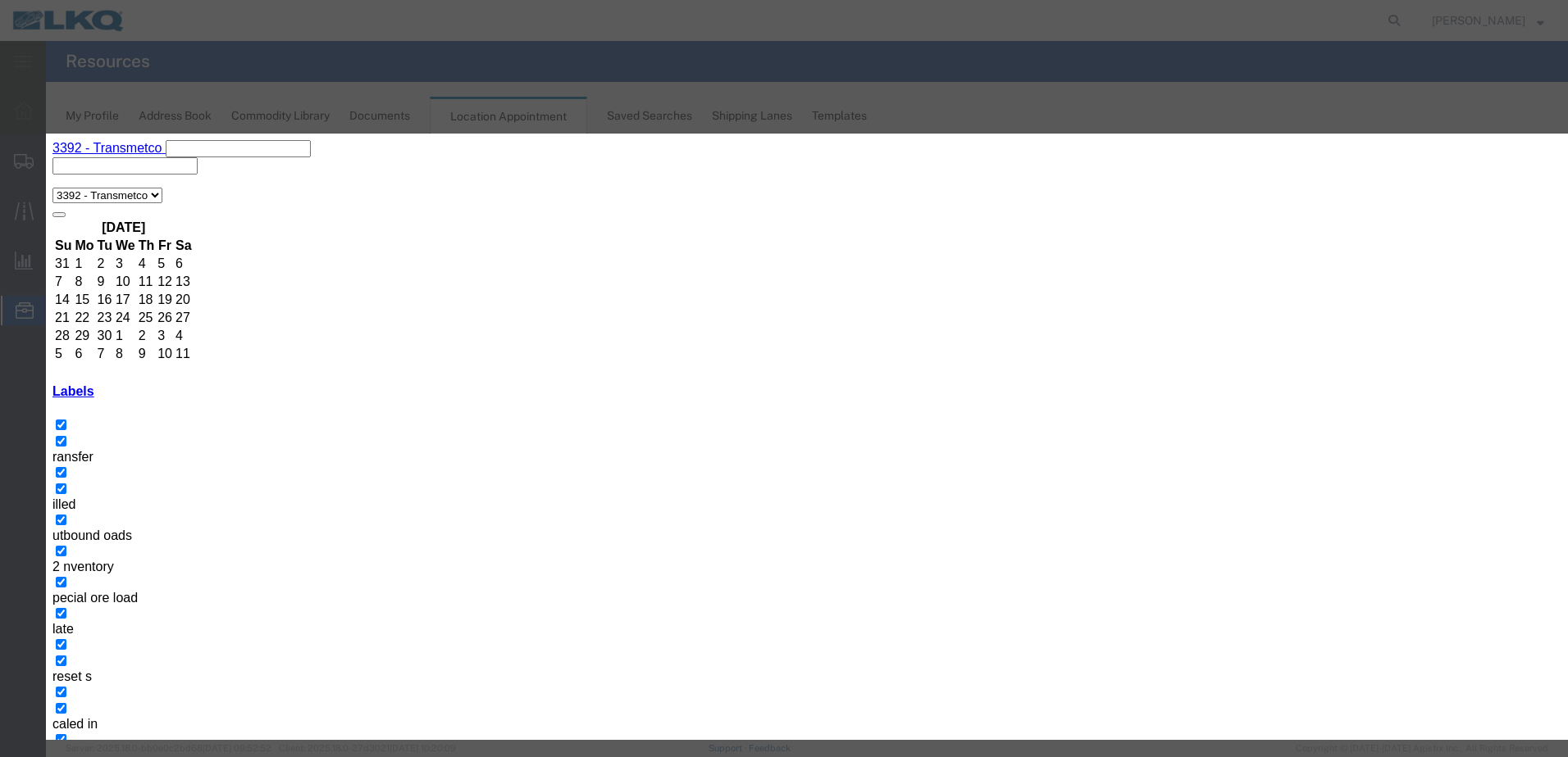
paste input "T31463 - Metal Recycling - Skidded"
type input "T31463 - Metal Recycling - Skidded"
type input "11:00 AM"
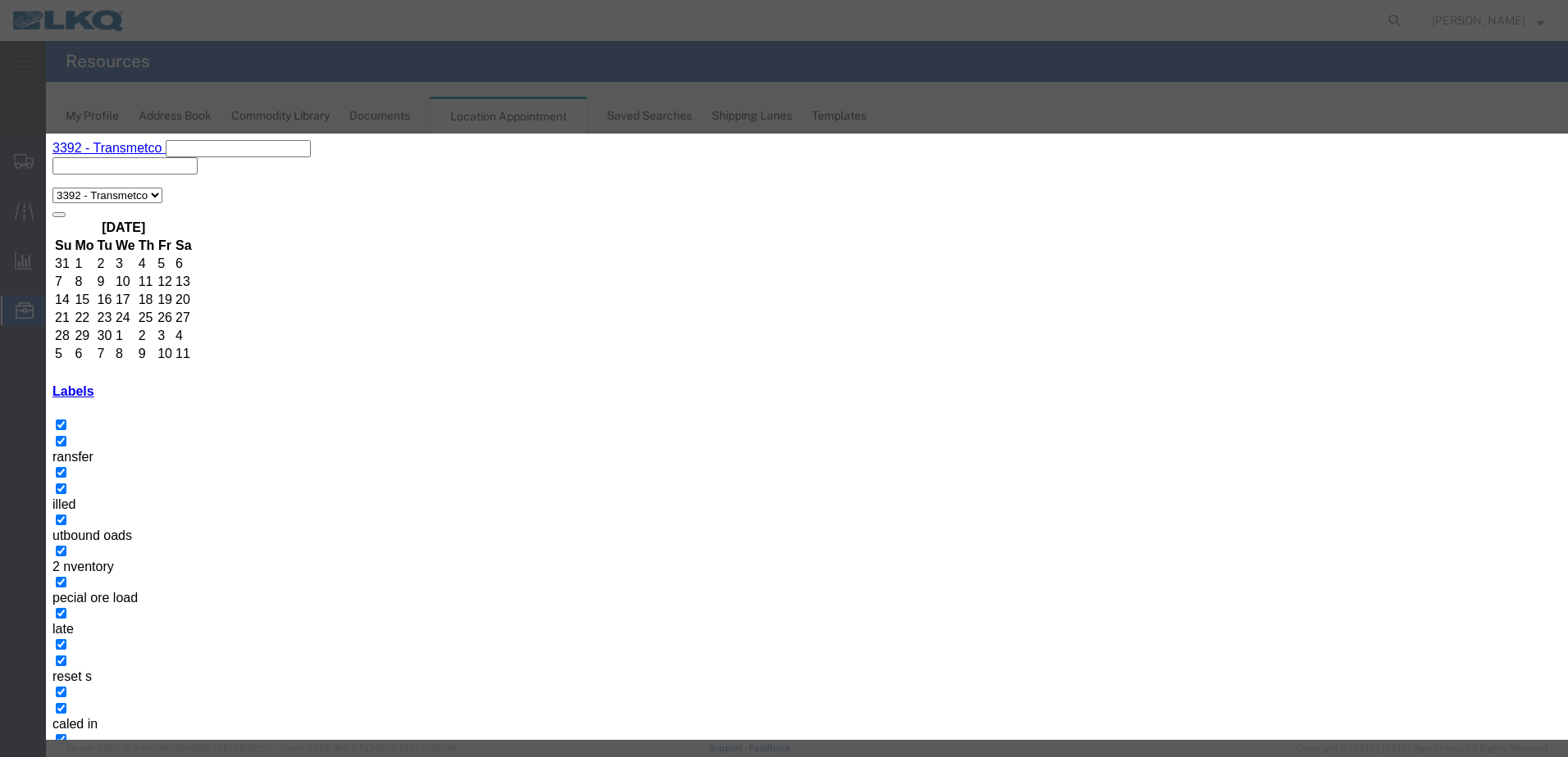
type input "th"
select select "23"
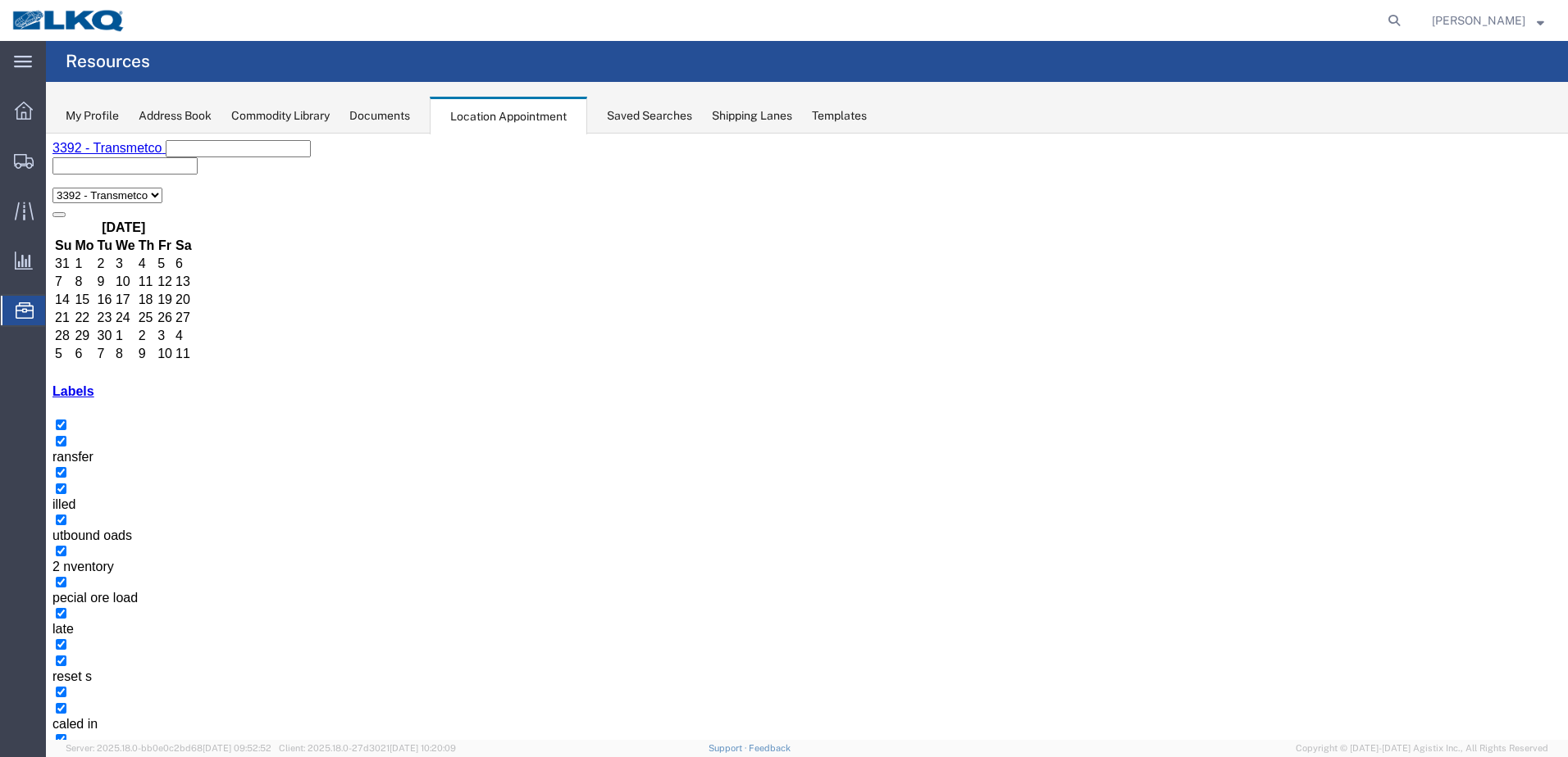
select select "1"
select select
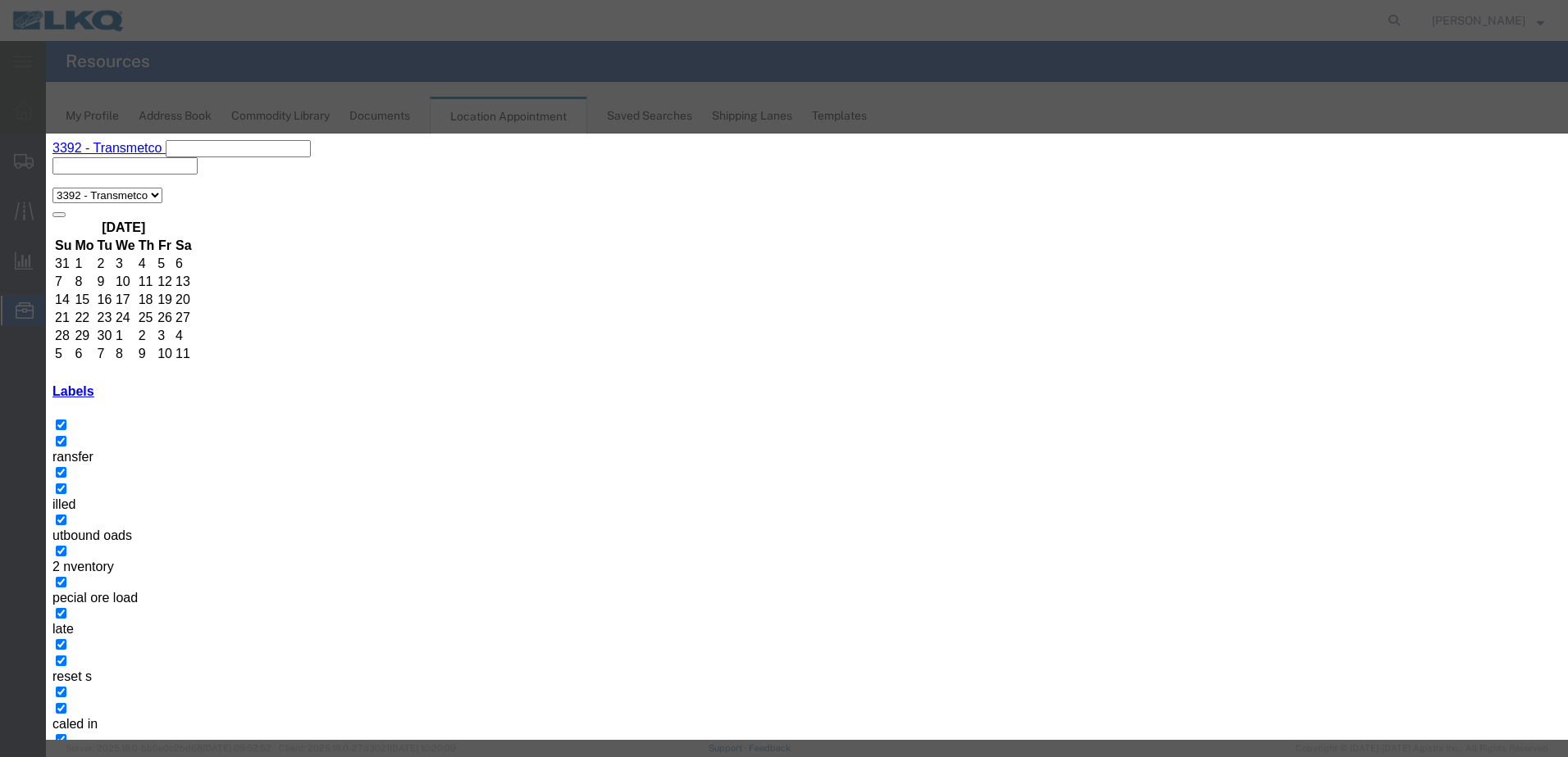
paste input "T31463 - Metal Recycling - Skidded"
type input "T31463 - Metal Recycling - Skidded"
type input "11:00 AM"
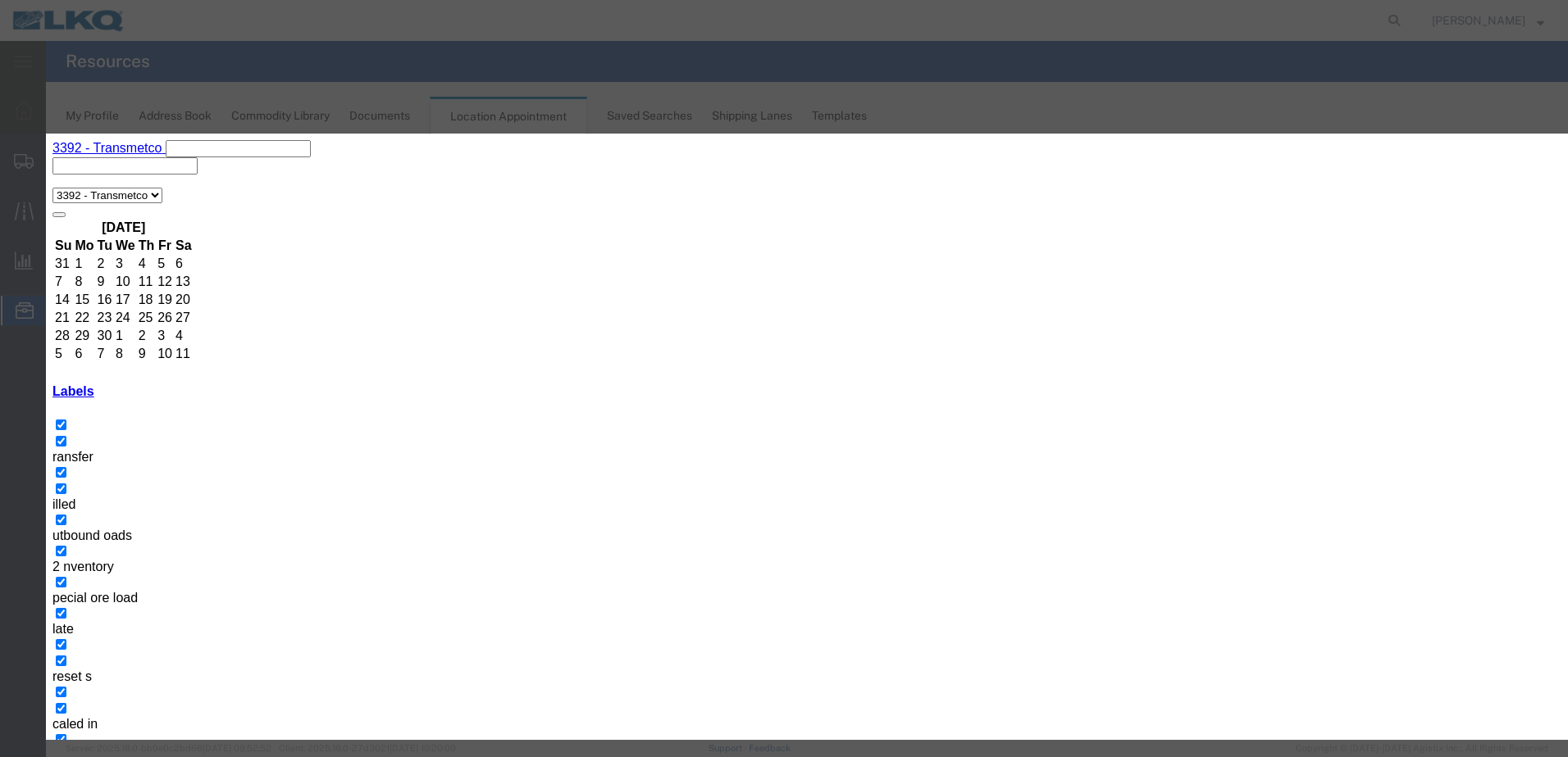
type input "th"
select select "23"
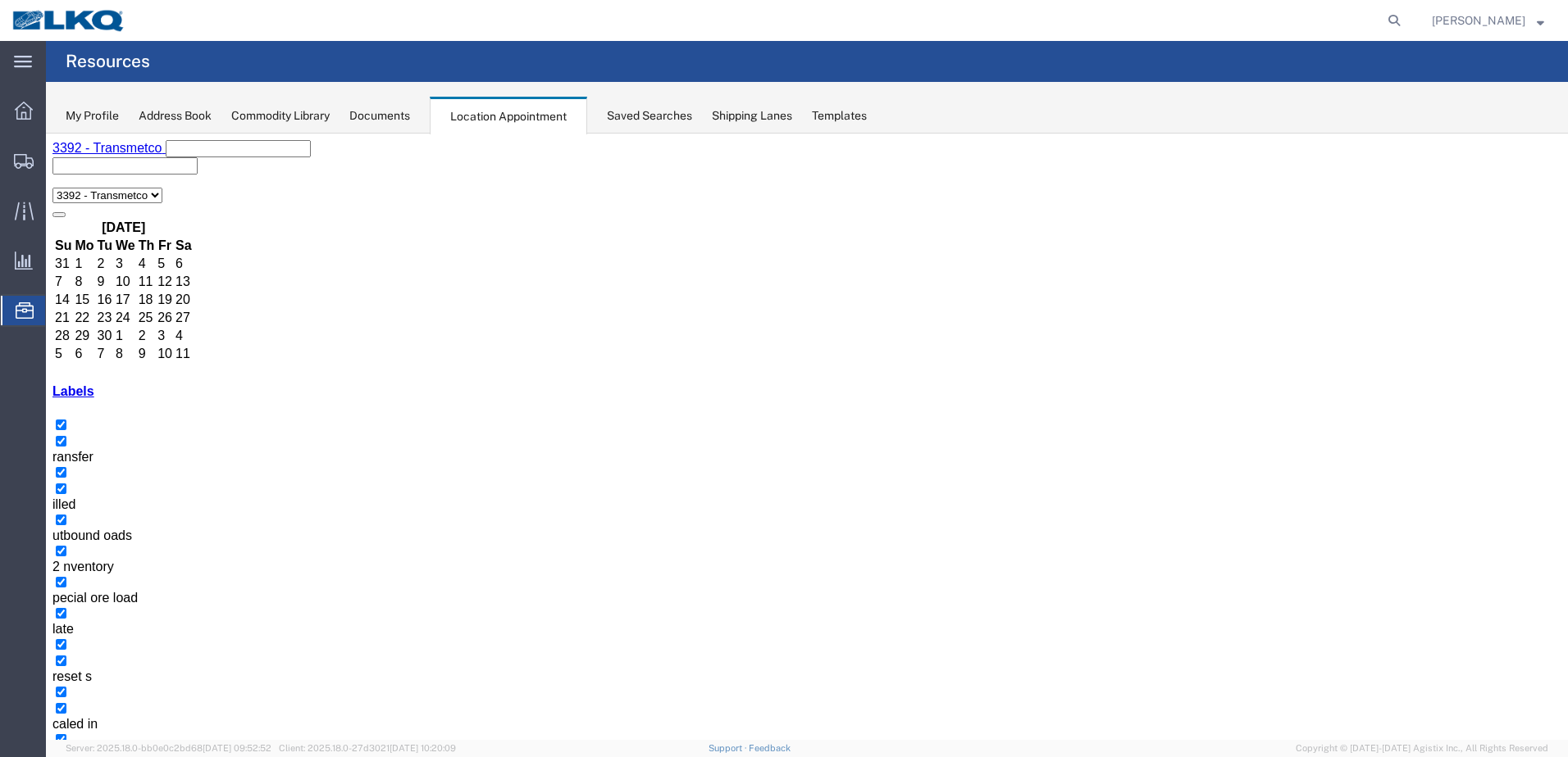
click at [66, 757] on button "button" at bounding box center [58, 769] width 13 height 5
